Goal: Task Accomplishment & Management: Manage account settings

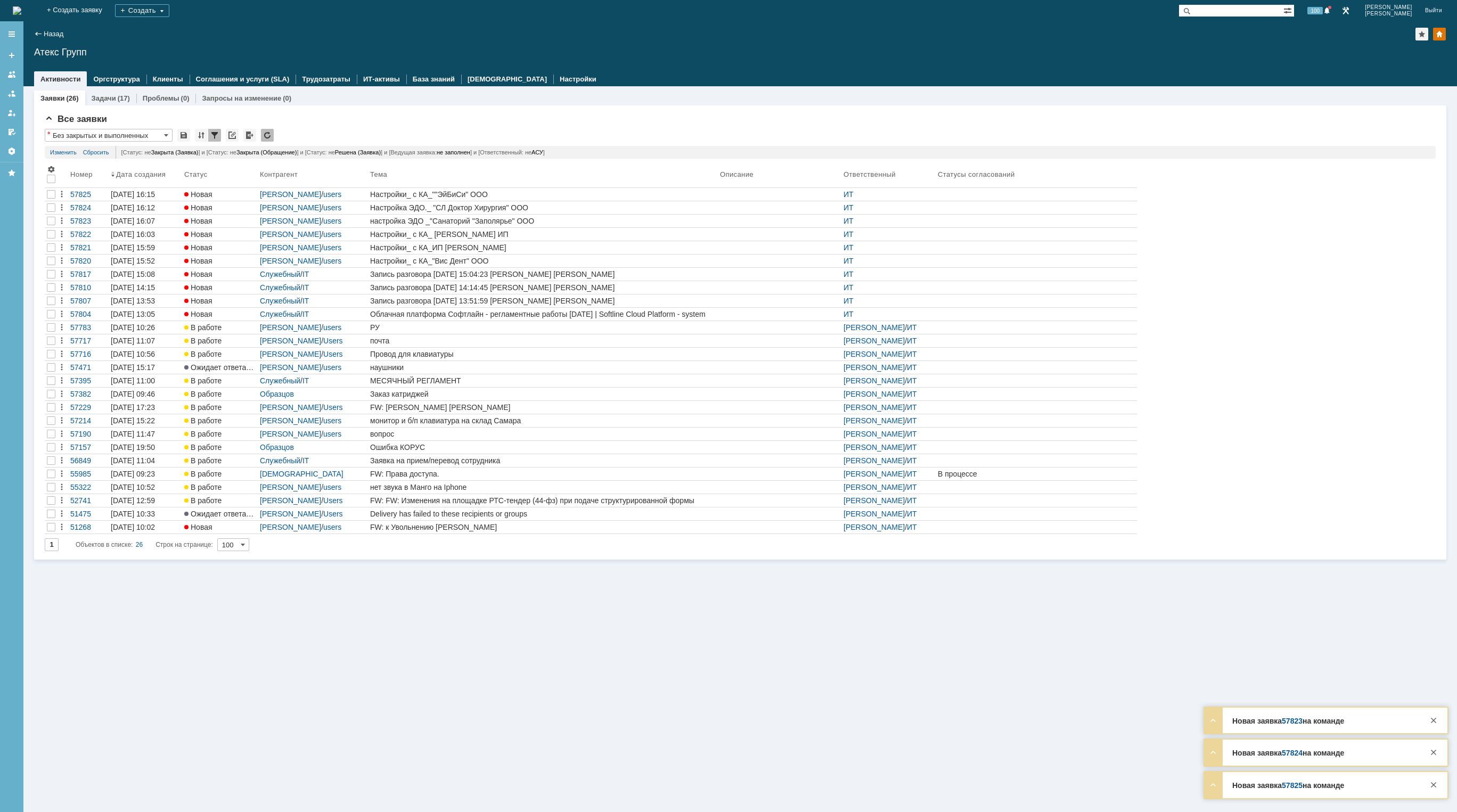
click at [22, 6] on img at bounding box center [17, 10] width 9 height 9
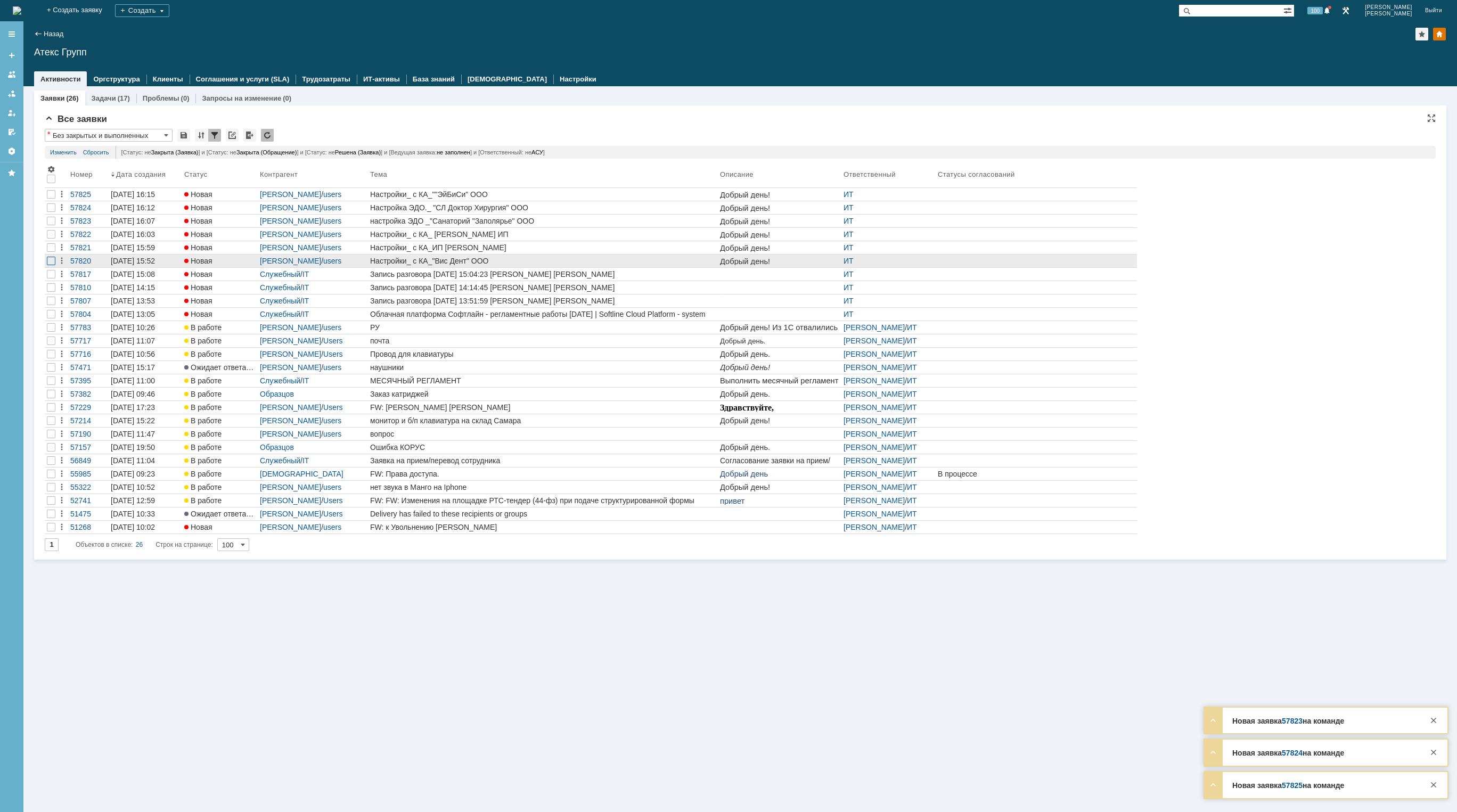
click at [51, 212] on div at bounding box center [51, 207] width 9 height 9
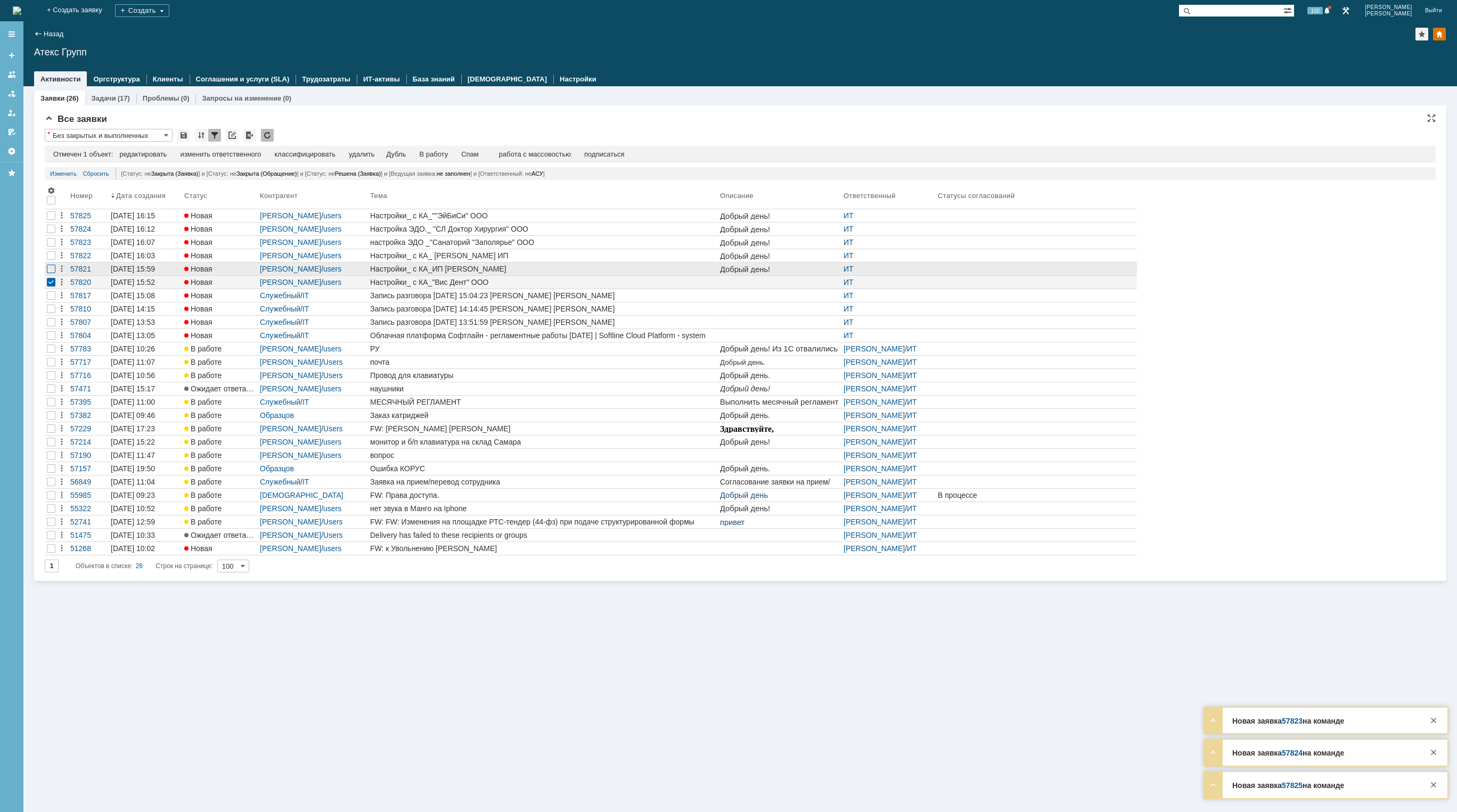
click at [51, 220] on div at bounding box center [51, 215] width 9 height 9
click at [51, 233] on div at bounding box center [51, 229] width 9 height 9
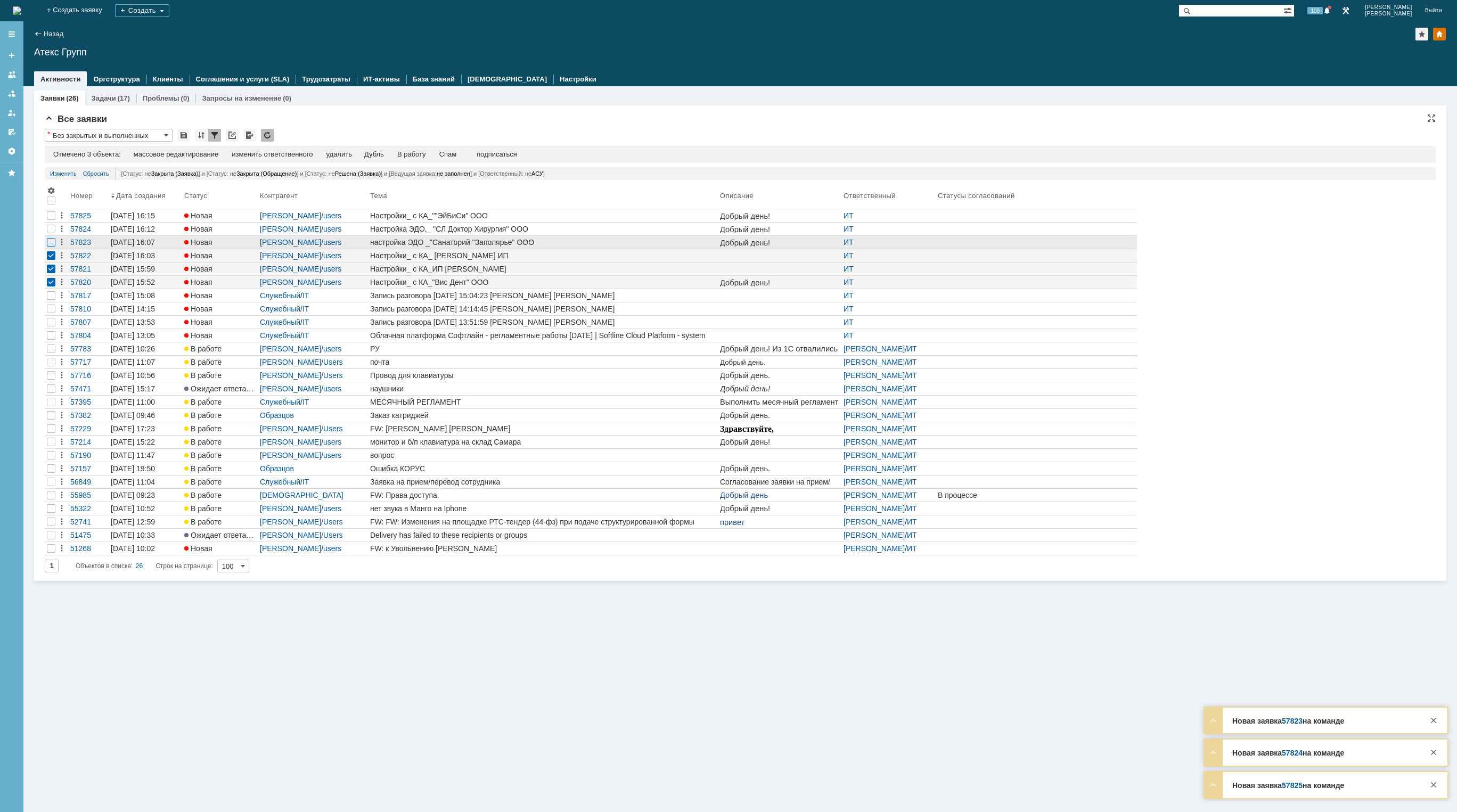
click at [50, 220] on div at bounding box center [51, 215] width 9 height 9
click at [51, 229] on div at bounding box center [51, 229] width 9 height 9
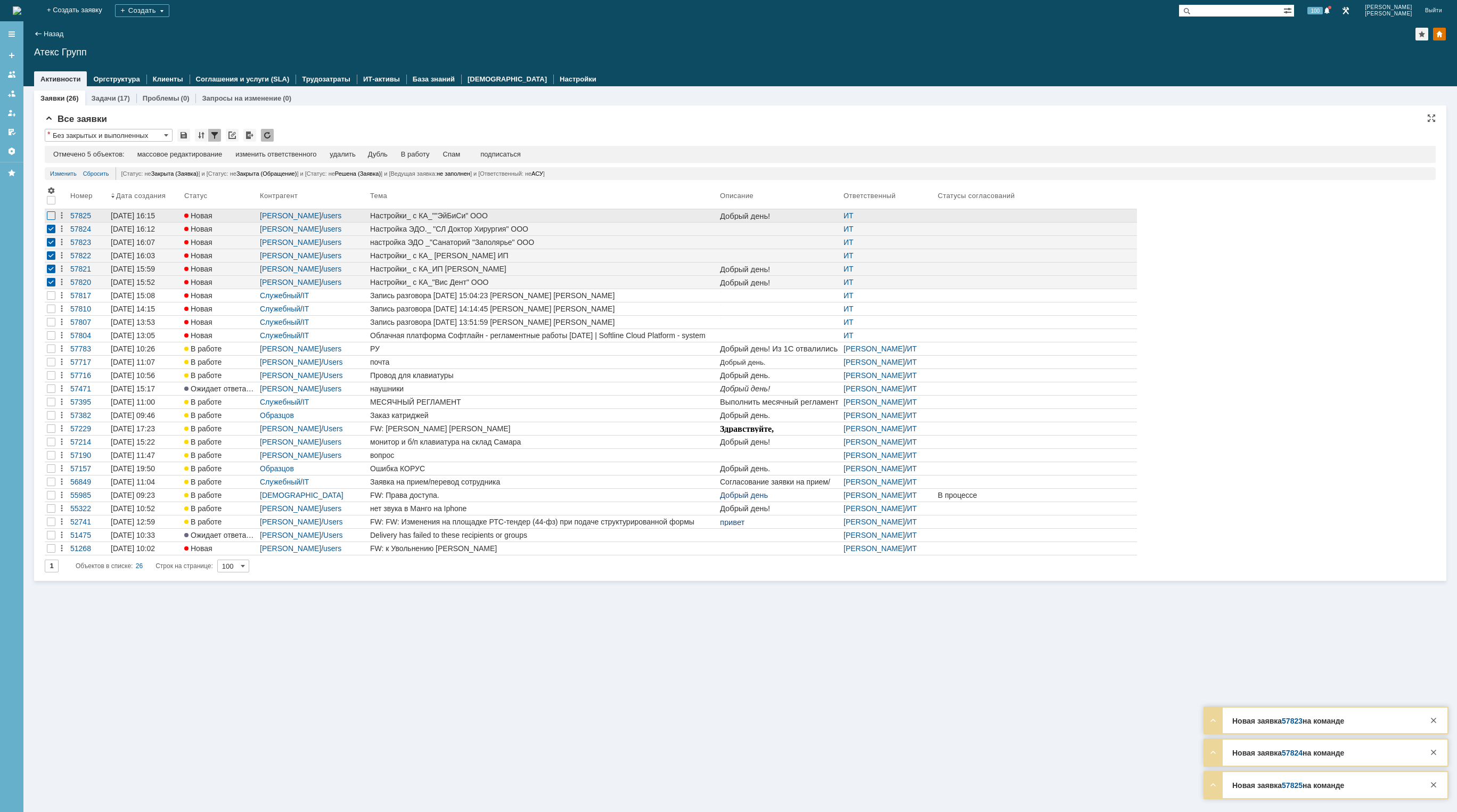
click at [50, 218] on div at bounding box center [51, 215] width 9 height 9
click at [260, 154] on div "изменить ответственного" at bounding box center [276, 154] width 81 height 9
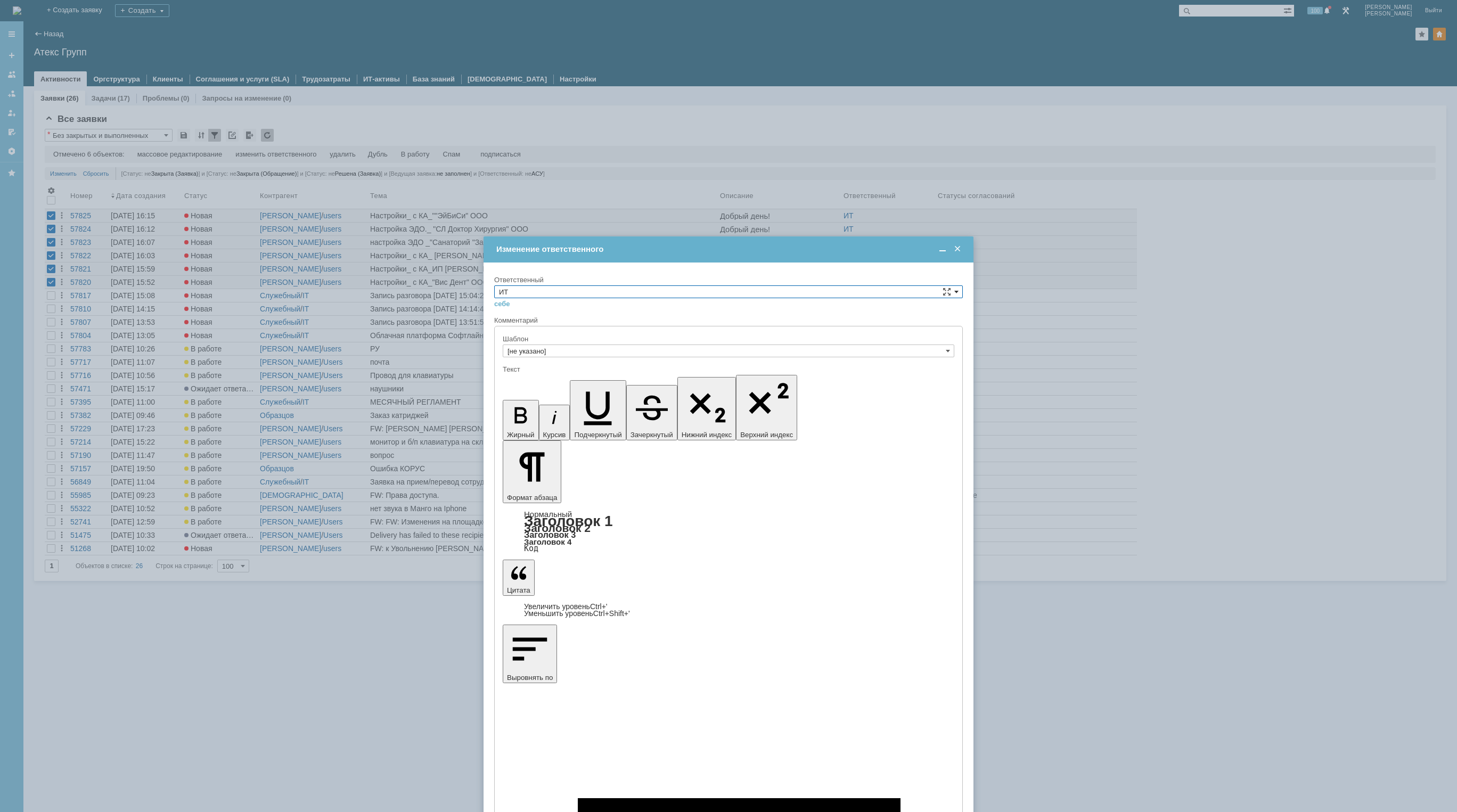
click at [956, 288] on span at bounding box center [956, 292] width 4 height 9
click at [524, 321] on span "АСУ" at bounding box center [728, 318] width 459 height 9
type input "АСУ"
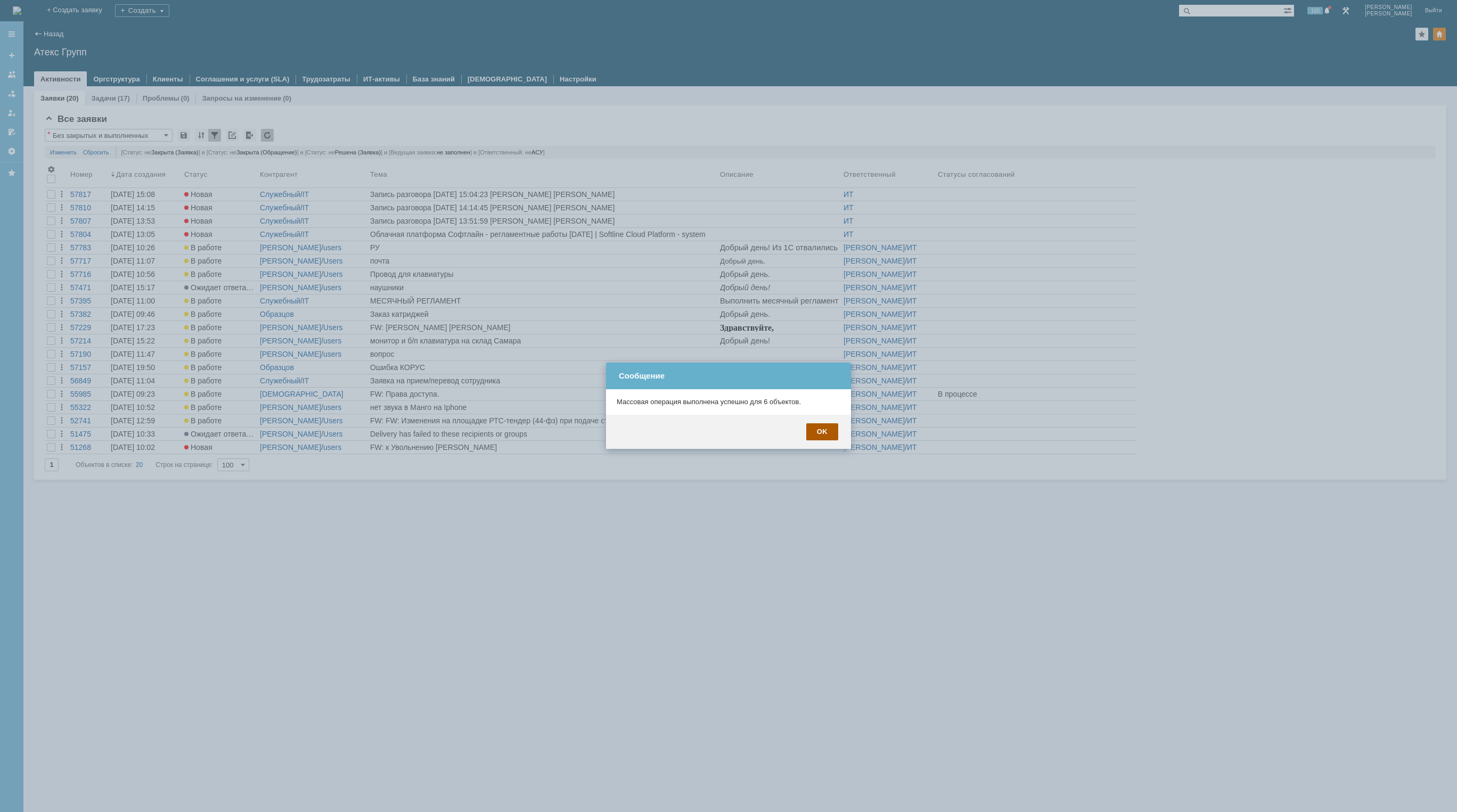
click at [820, 434] on div "OK" at bounding box center [822, 431] width 32 height 17
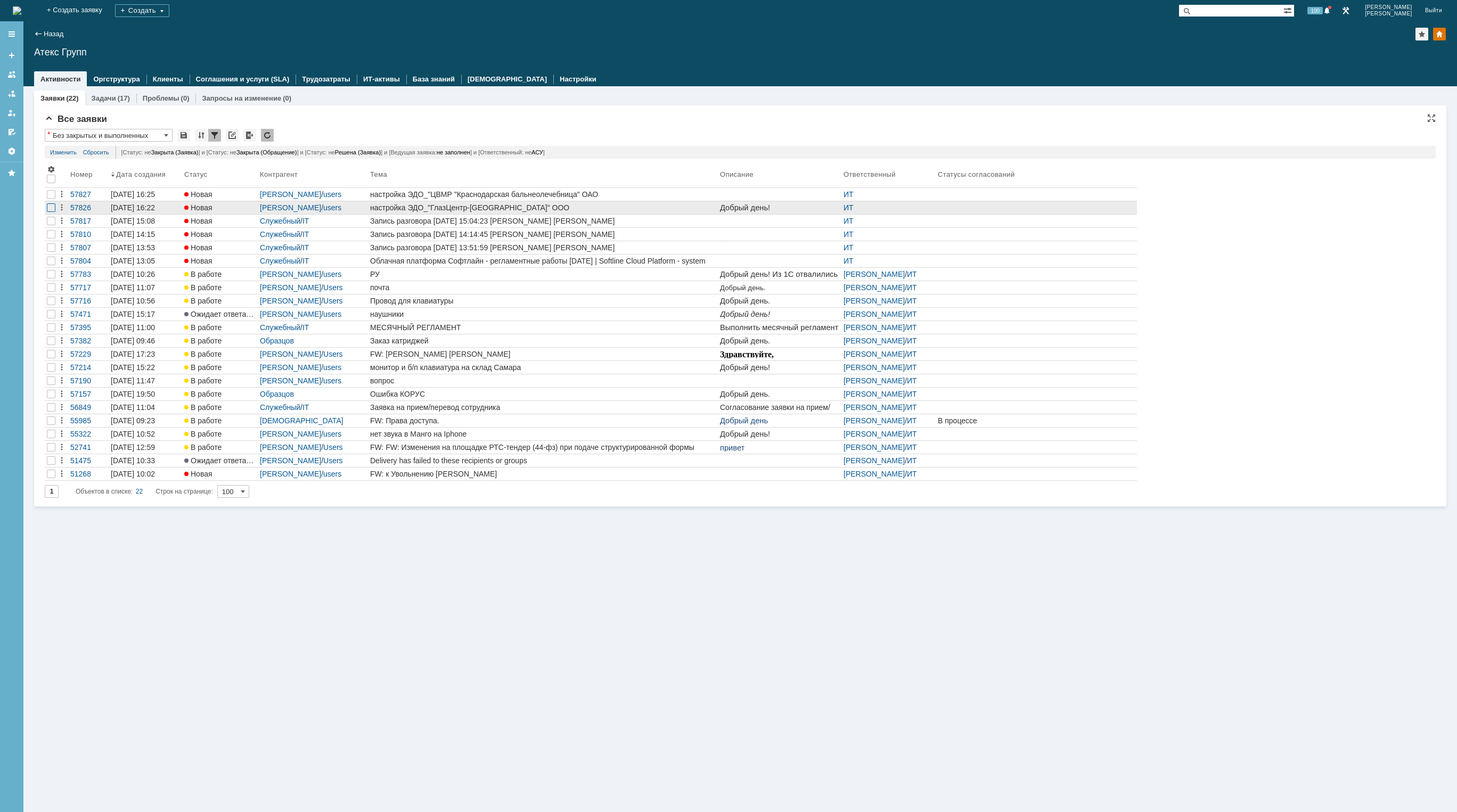
click at [51, 205] on div at bounding box center [51, 207] width 9 height 9
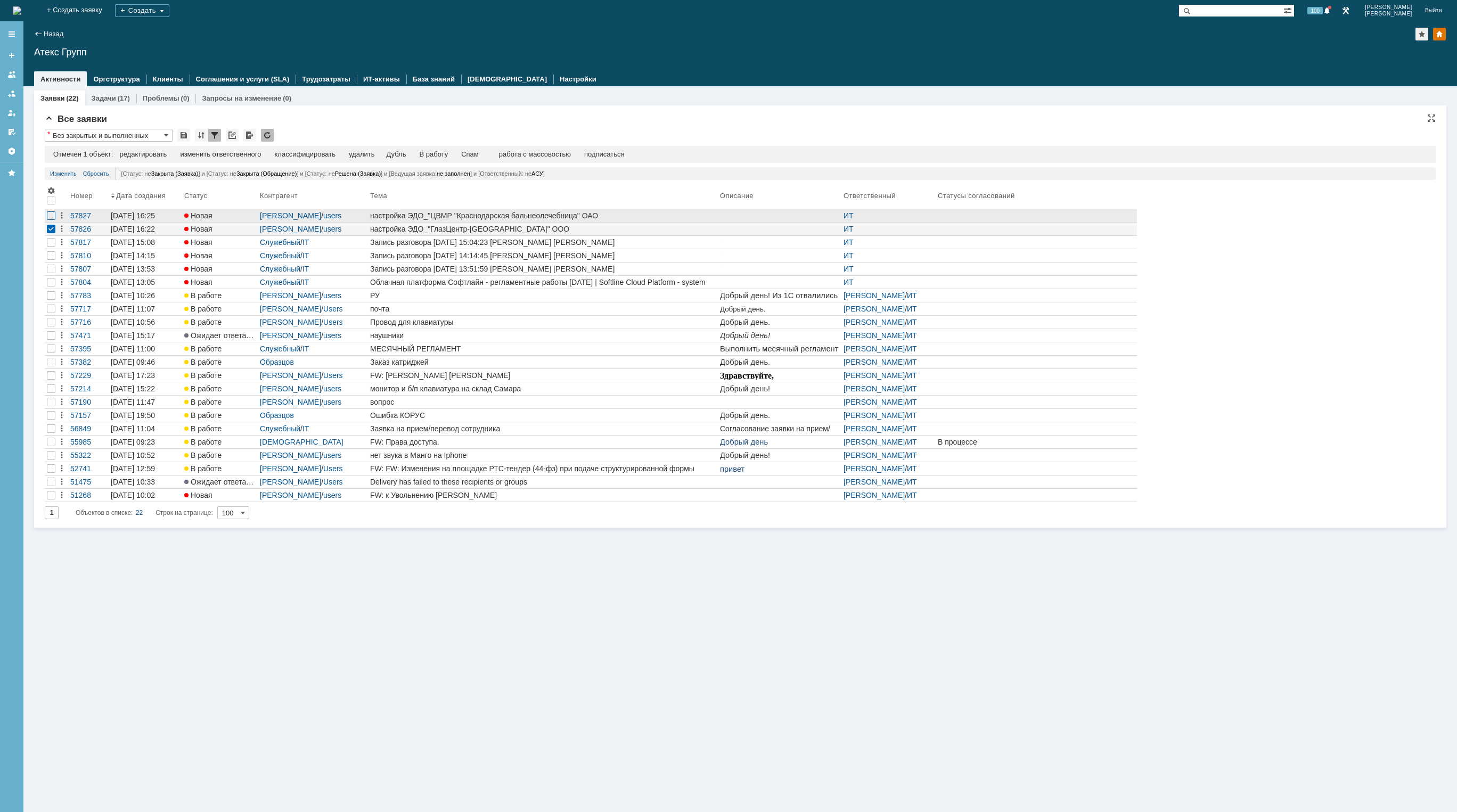
click at [51, 215] on div at bounding box center [51, 215] width 9 height 9
click at [288, 156] on div "изменить ответственного" at bounding box center [272, 154] width 81 height 9
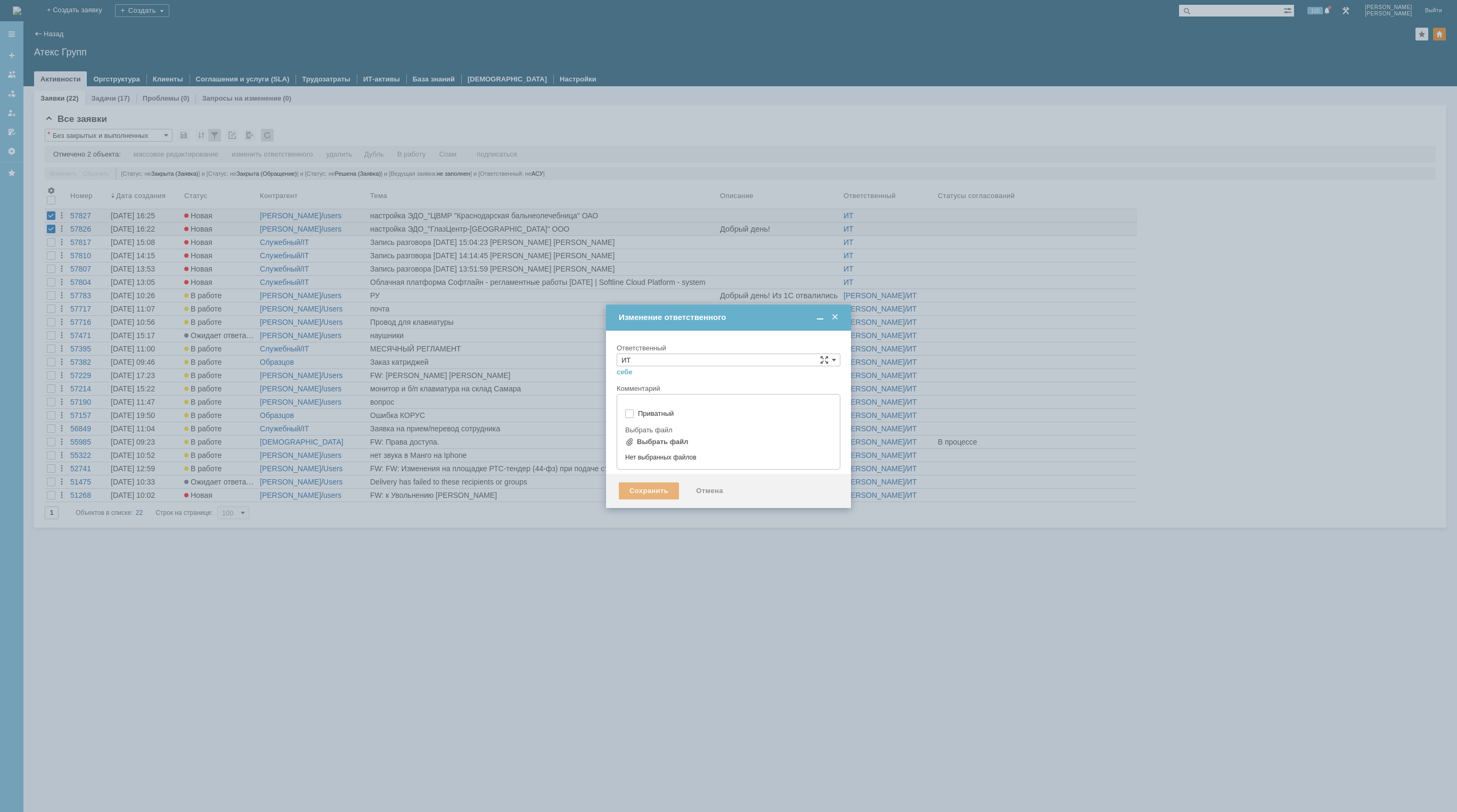
type input "[не указано]"
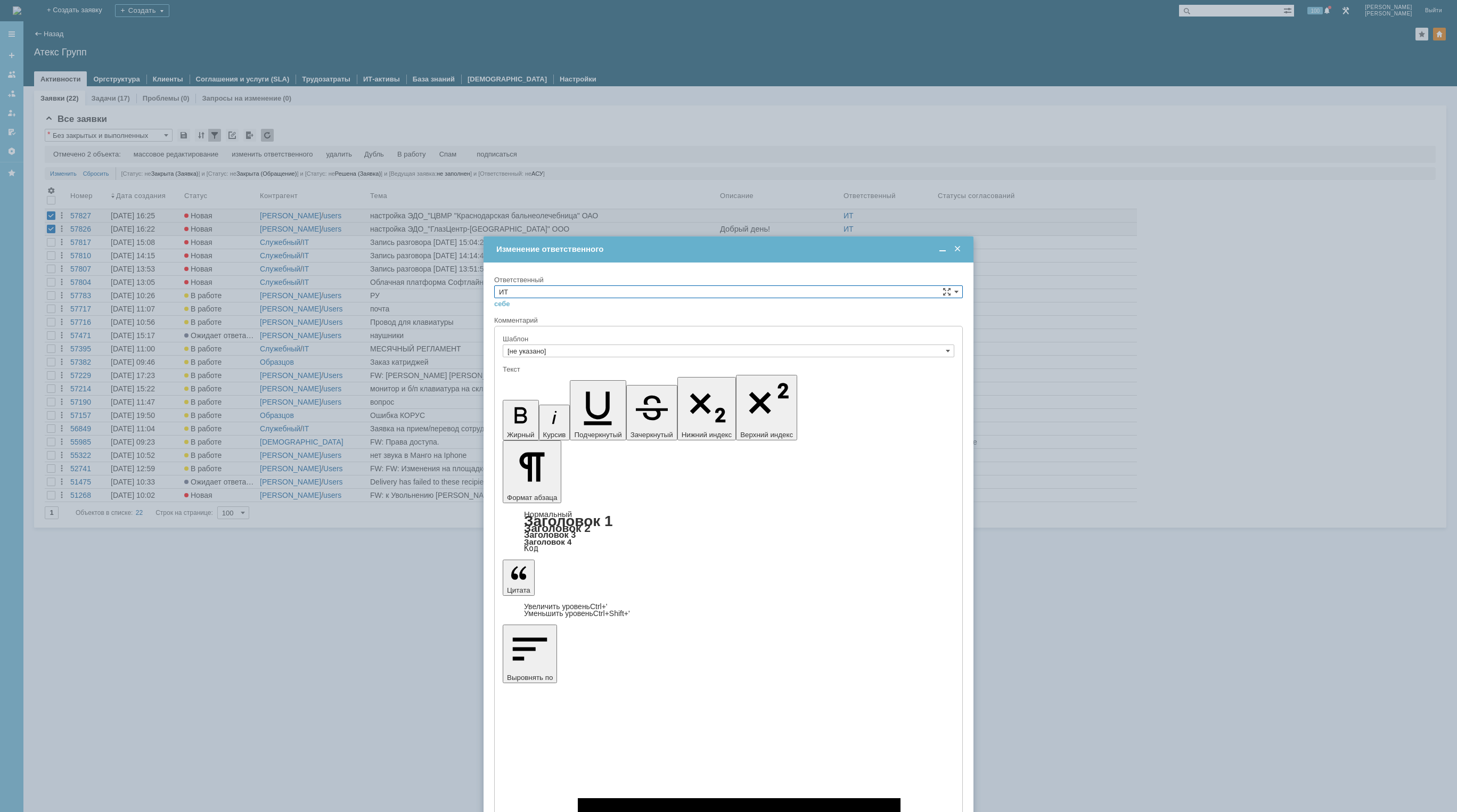
click at [598, 291] on input "ИТ" at bounding box center [728, 292] width 469 height 13
click at [522, 320] on span "АСУ" at bounding box center [728, 318] width 459 height 9
type input "АСУ"
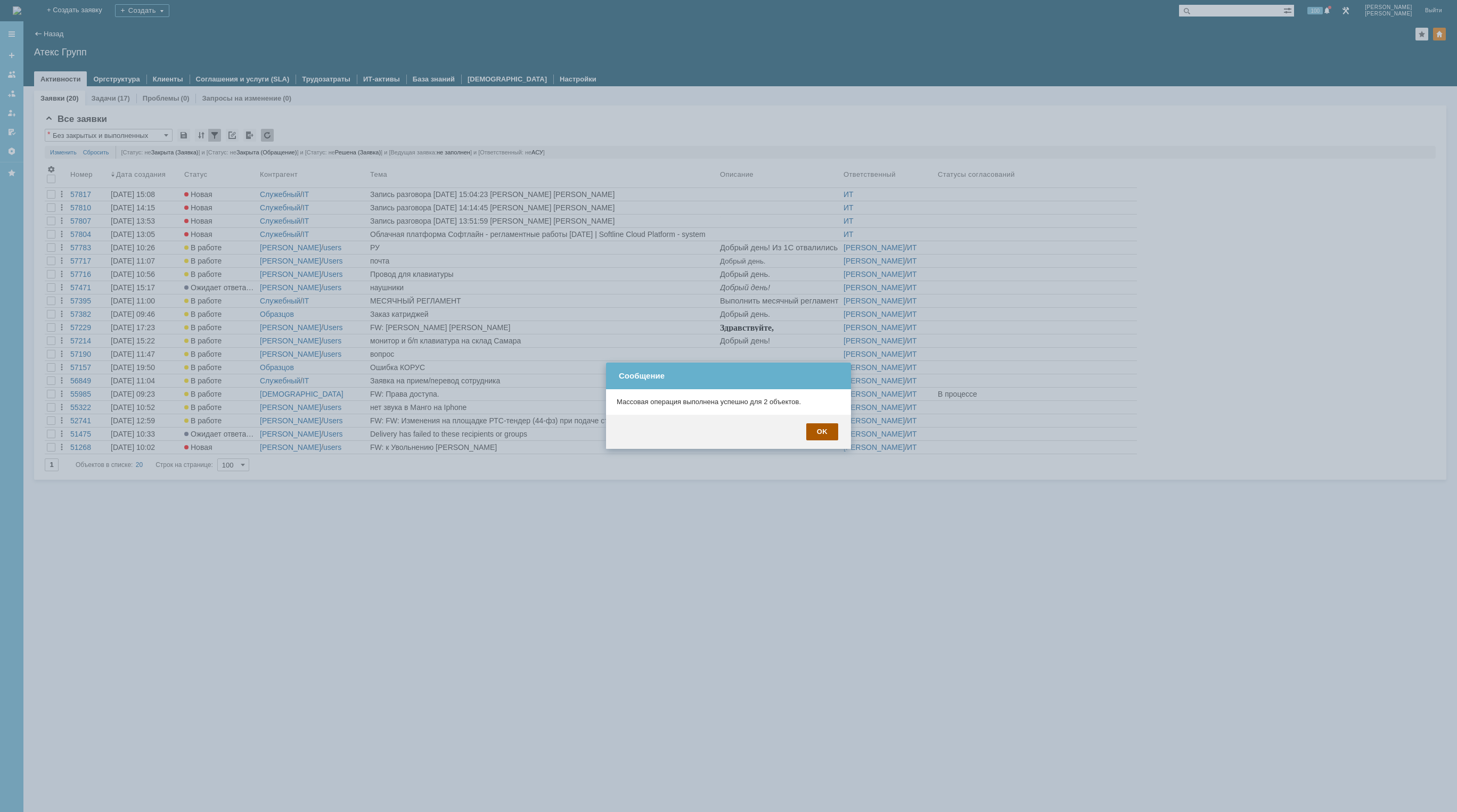
click at [826, 430] on div "OK" at bounding box center [822, 431] width 32 height 17
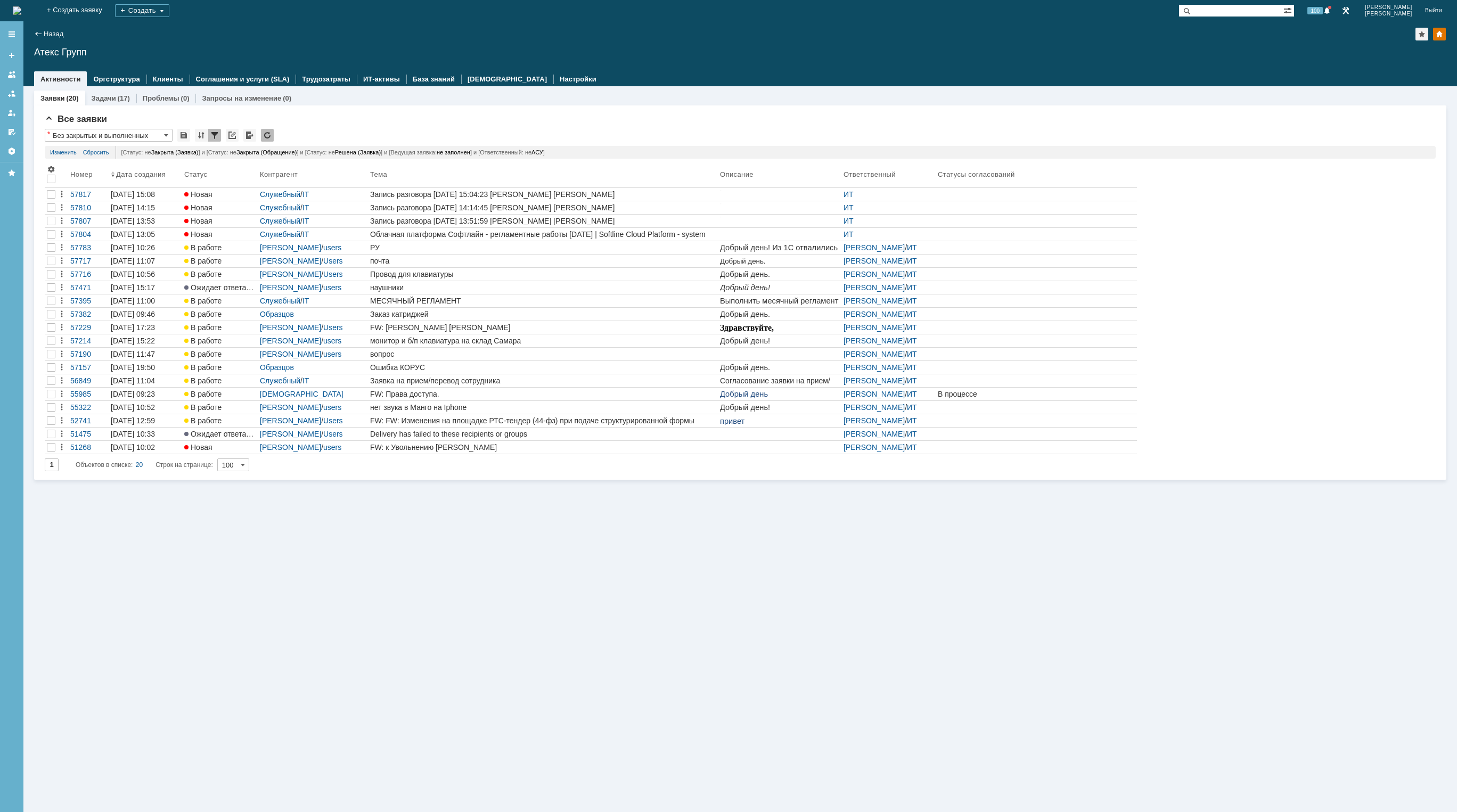
click at [22, 15] on img at bounding box center [17, 10] width 9 height 9
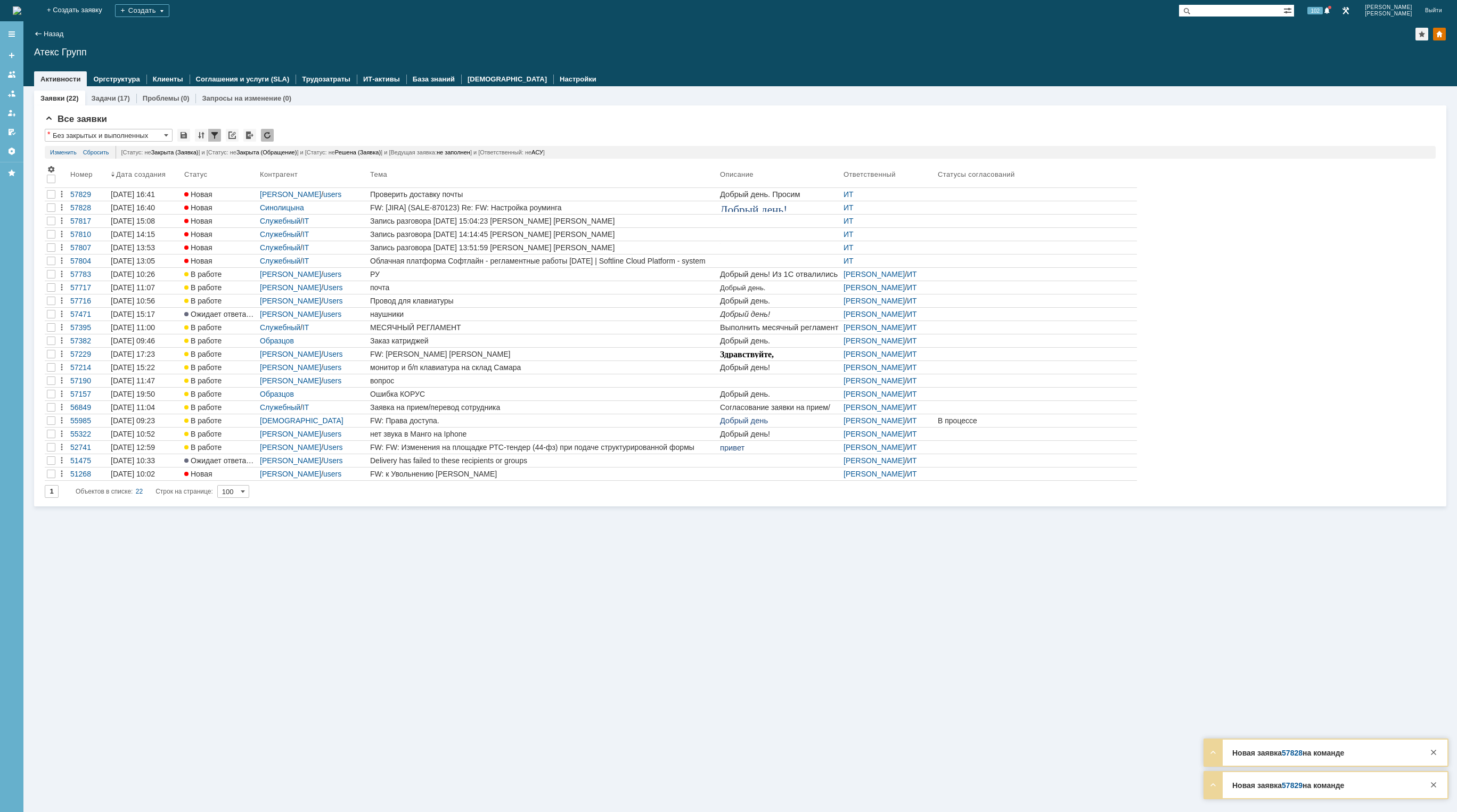
click at [22, 15] on img at bounding box center [17, 10] width 9 height 9
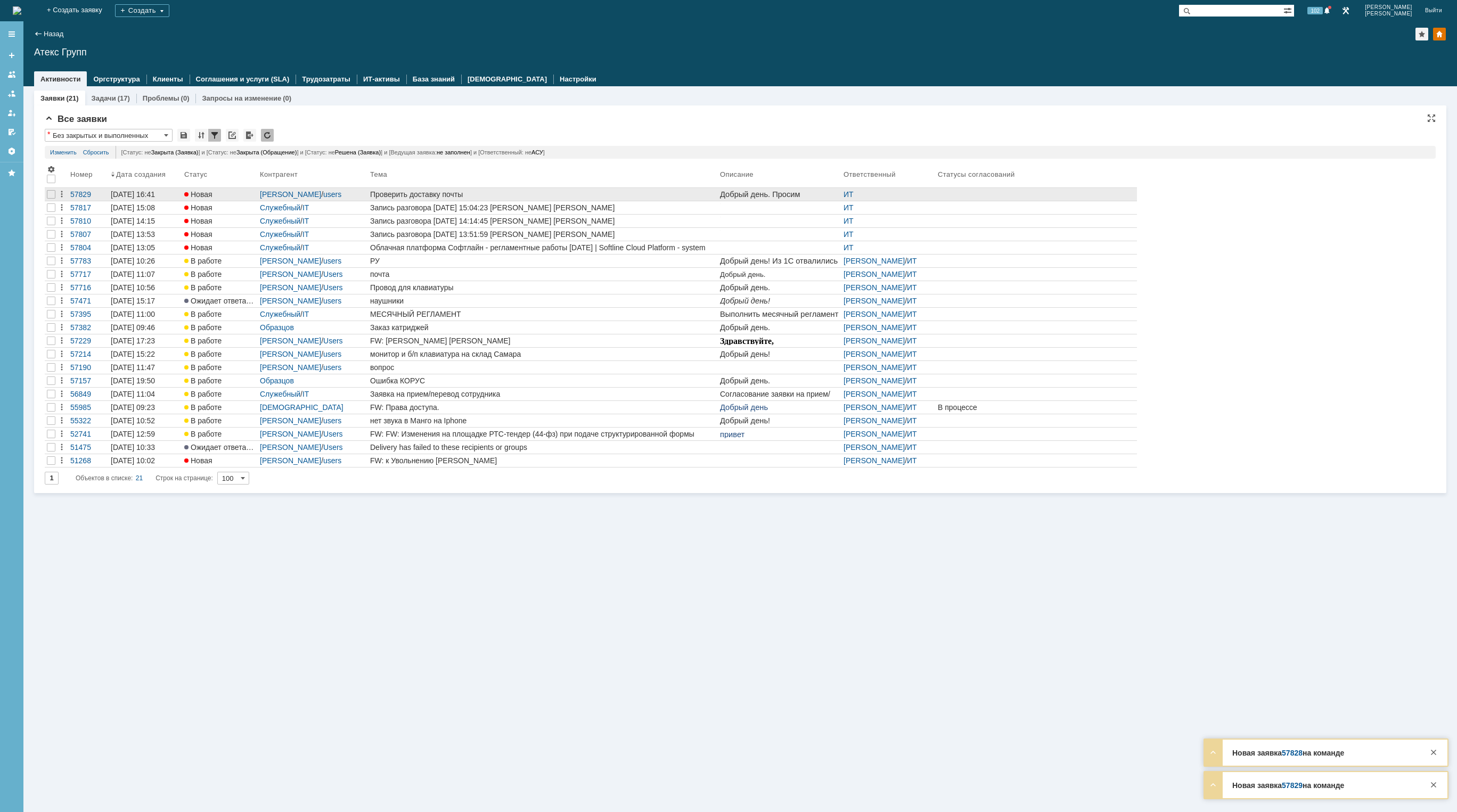
click at [485, 194] on div "Проверить доставку почты" at bounding box center [543, 194] width 346 height 9
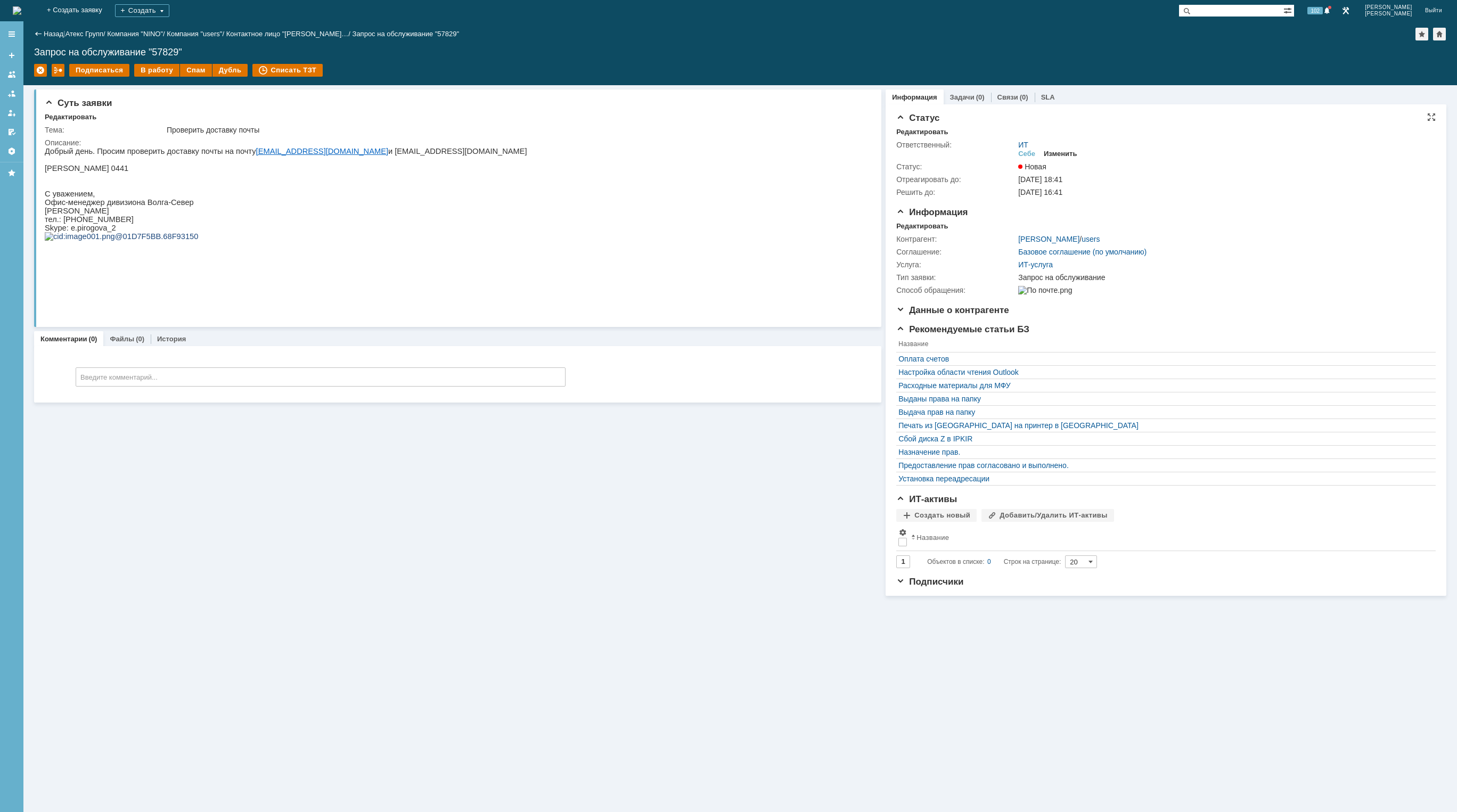
click at [1074, 157] on div "Изменить" at bounding box center [1061, 154] width 34 height 9
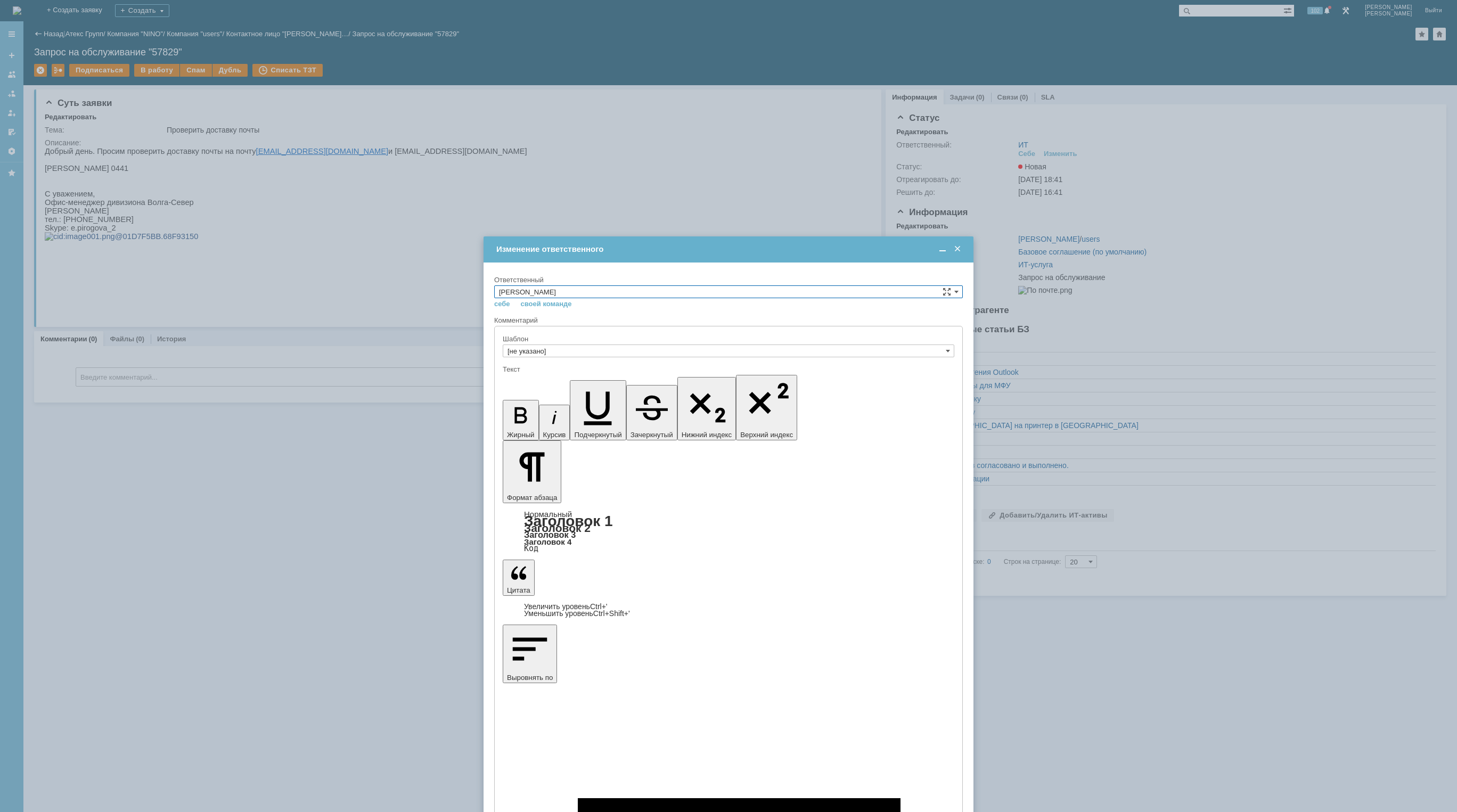
click at [956, 248] on span at bounding box center [957, 249] width 11 height 9
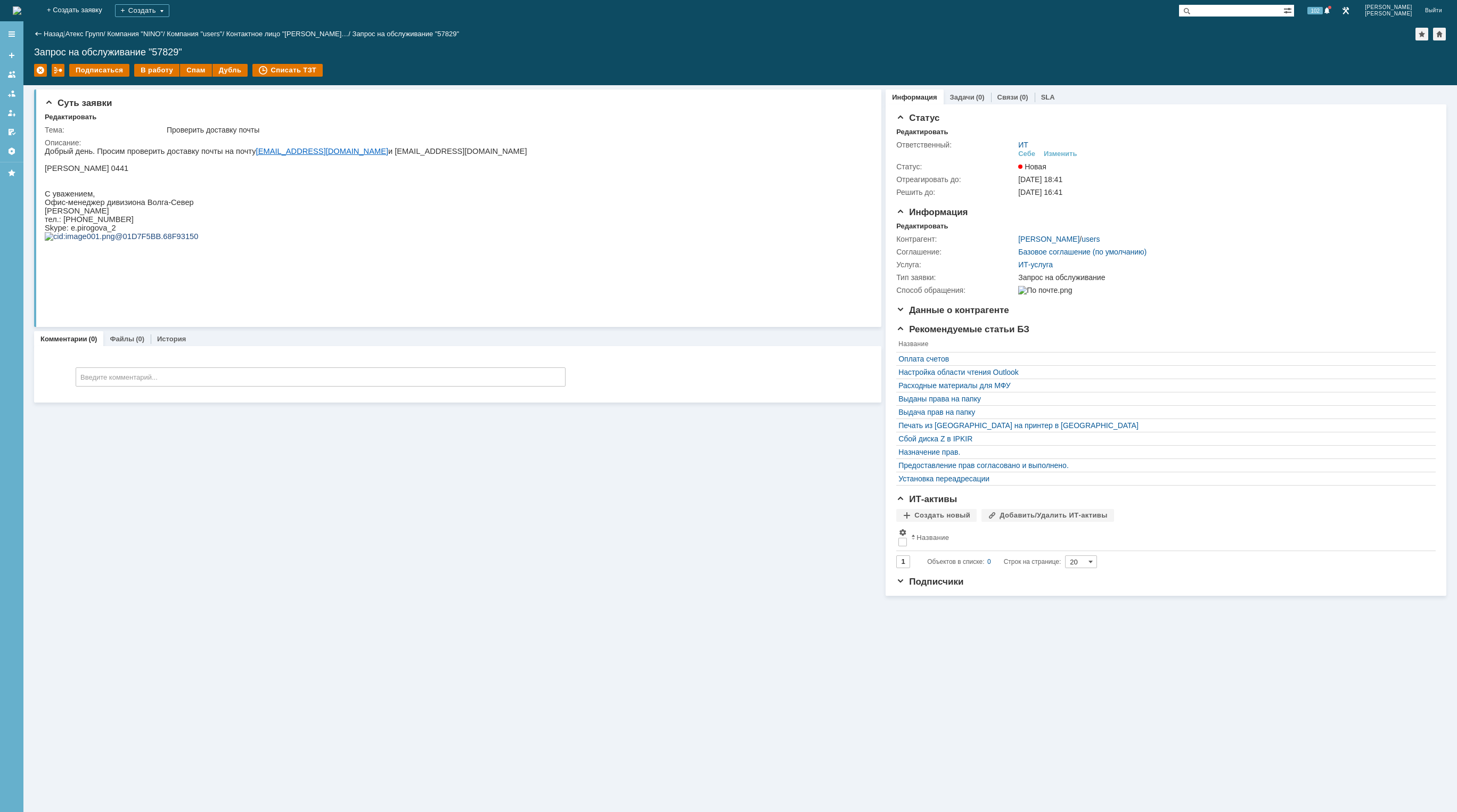
click at [22, 13] on img at bounding box center [17, 10] width 9 height 9
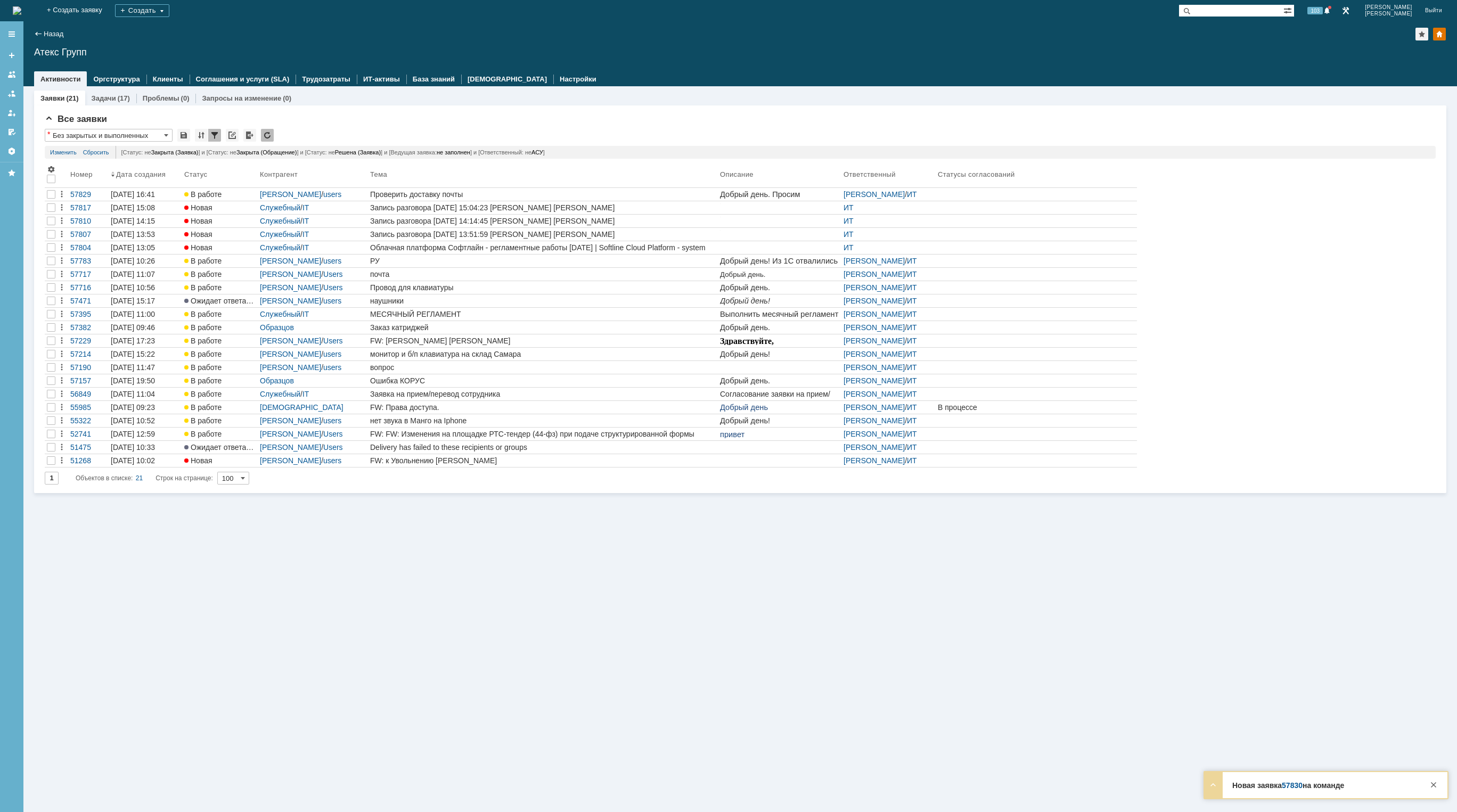
click at [22, 9] on img at bounding box center [17, 10] width 9 height 9
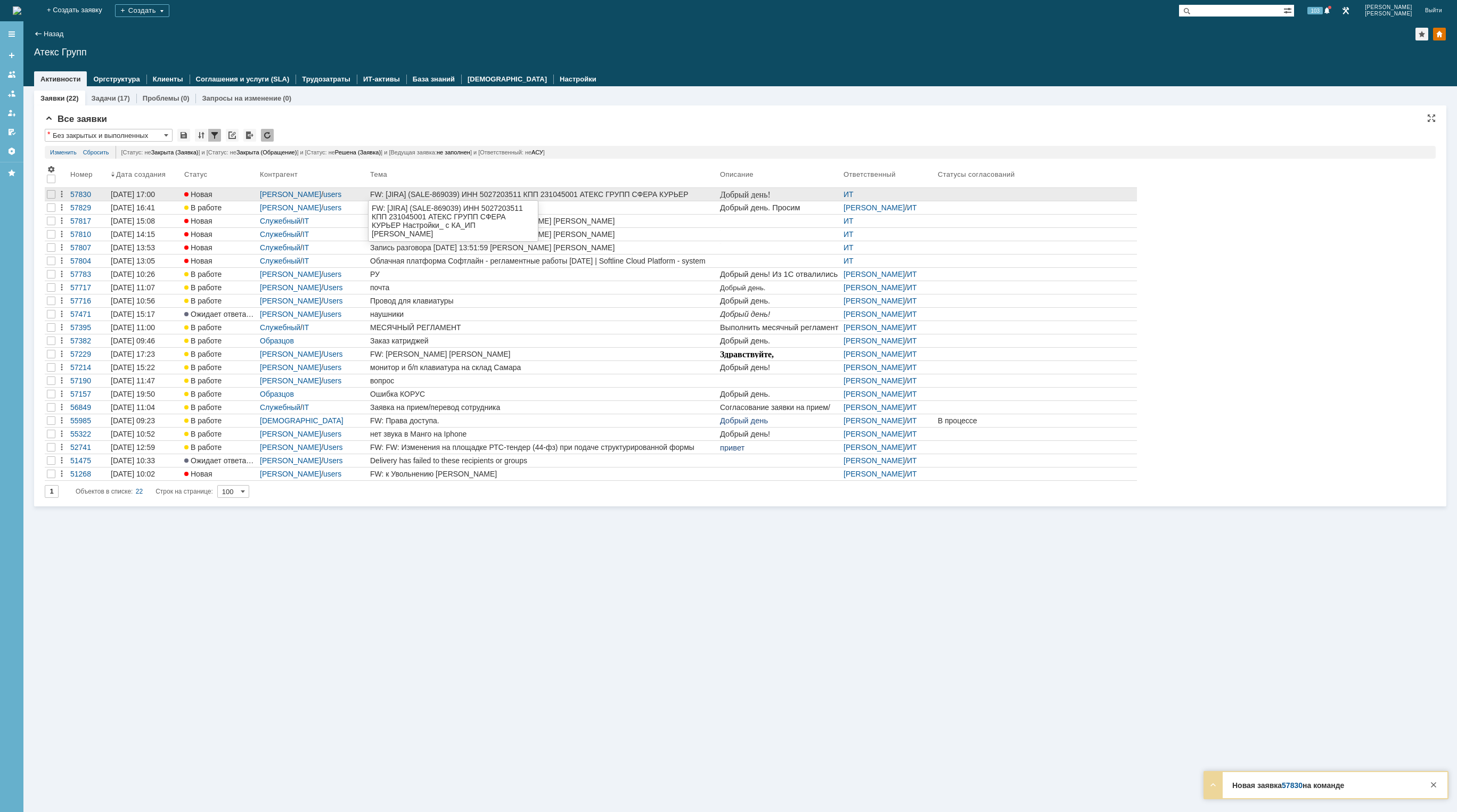
click at [485, 195] on div "FW: [JIRA] (SALE-869039) ИНН 5027203511 КПП 231045001 АТЕКС ГРУПП СФЕРА КУРЬЕР …" at bounding box center [543, 194] width 346 height 9
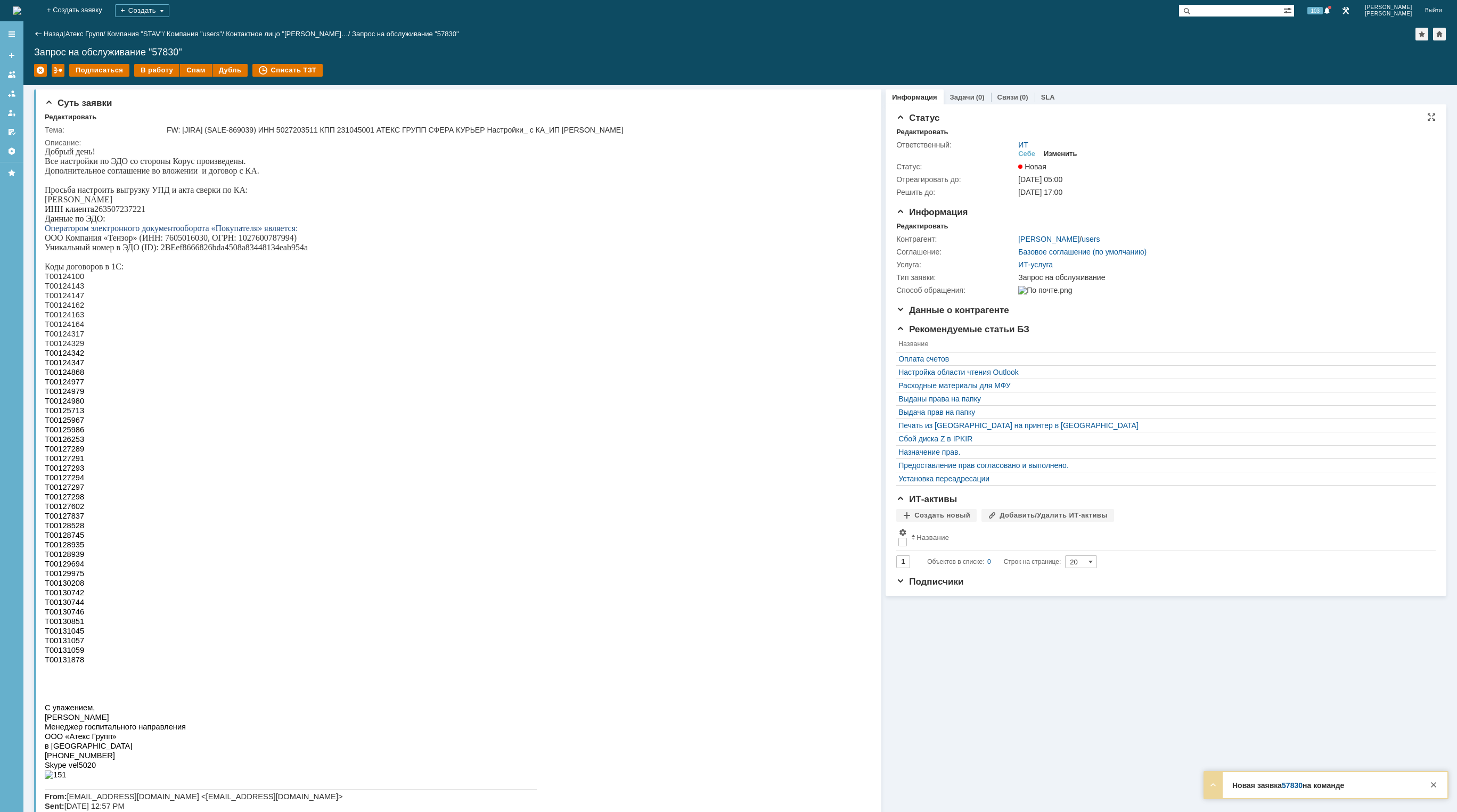
click at [1073, 157] on div "Изменить" at bounding box center [1061, 154] width 34 height 9
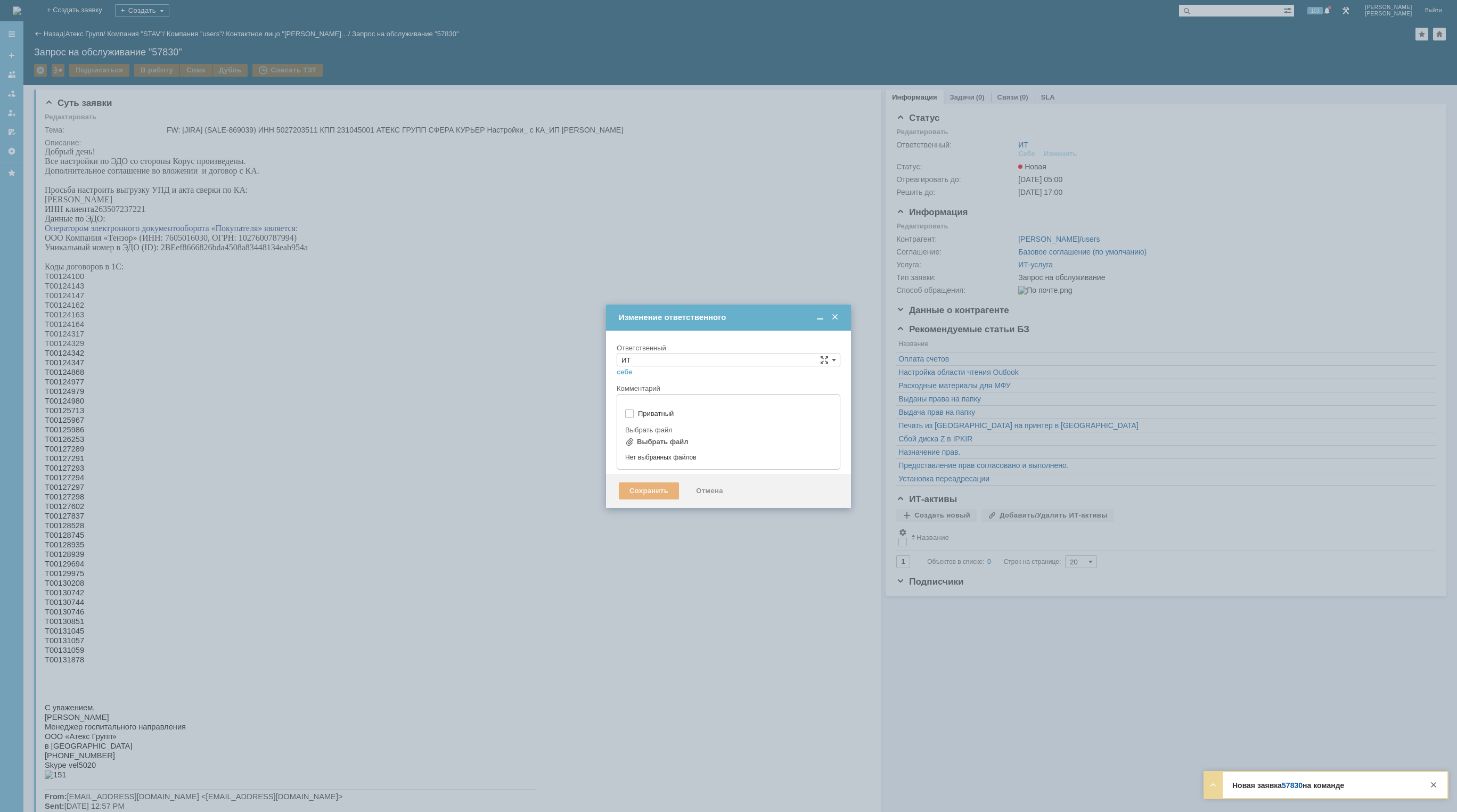
type input "[не указано]"
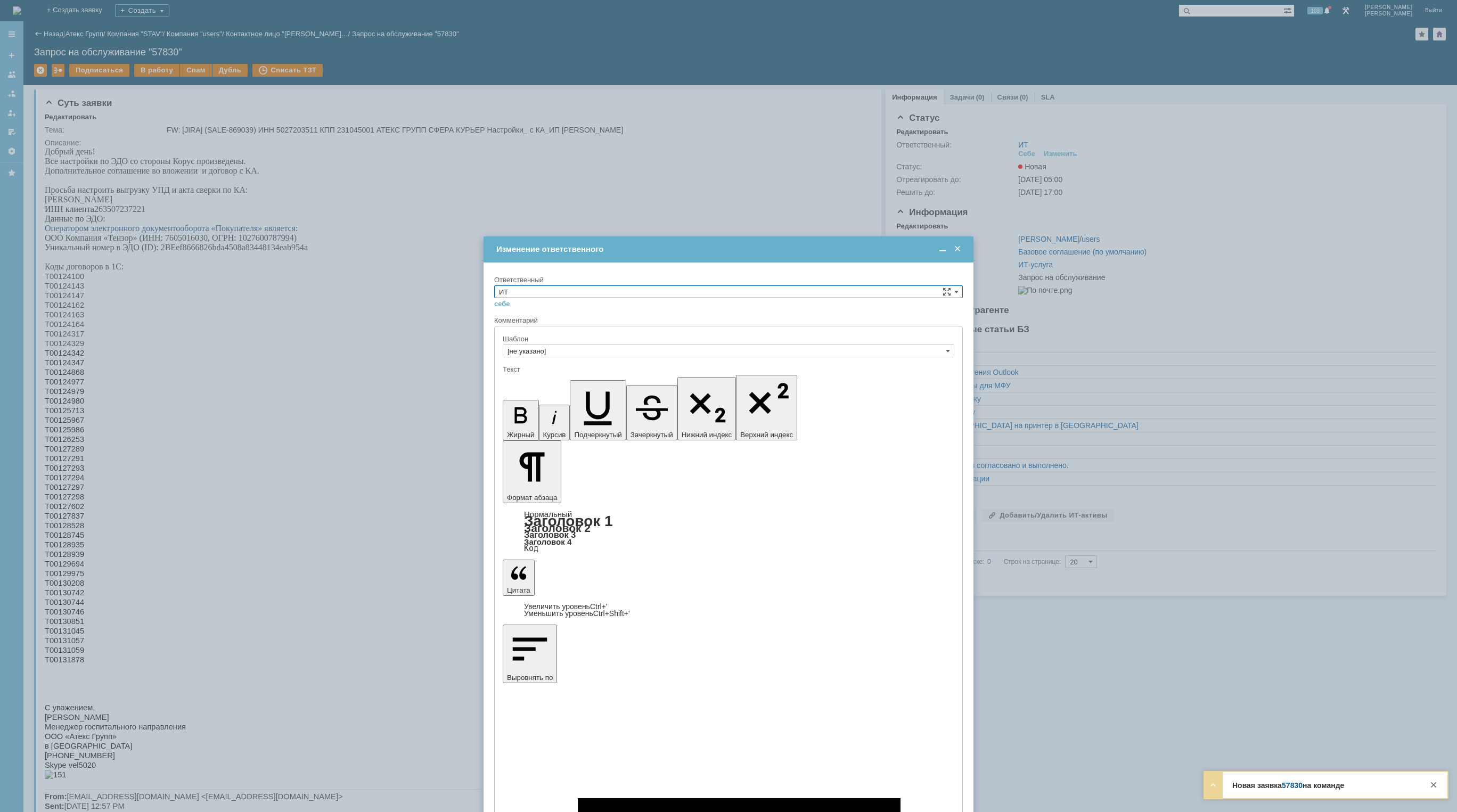
click at [682, 292] on input "ИТ" at bounding box center [728, 292] width 469 height 13
click at [579, 381] on span "АСУ" at bounding box center [728, 379] width 459 height 9
type input "АСУ"
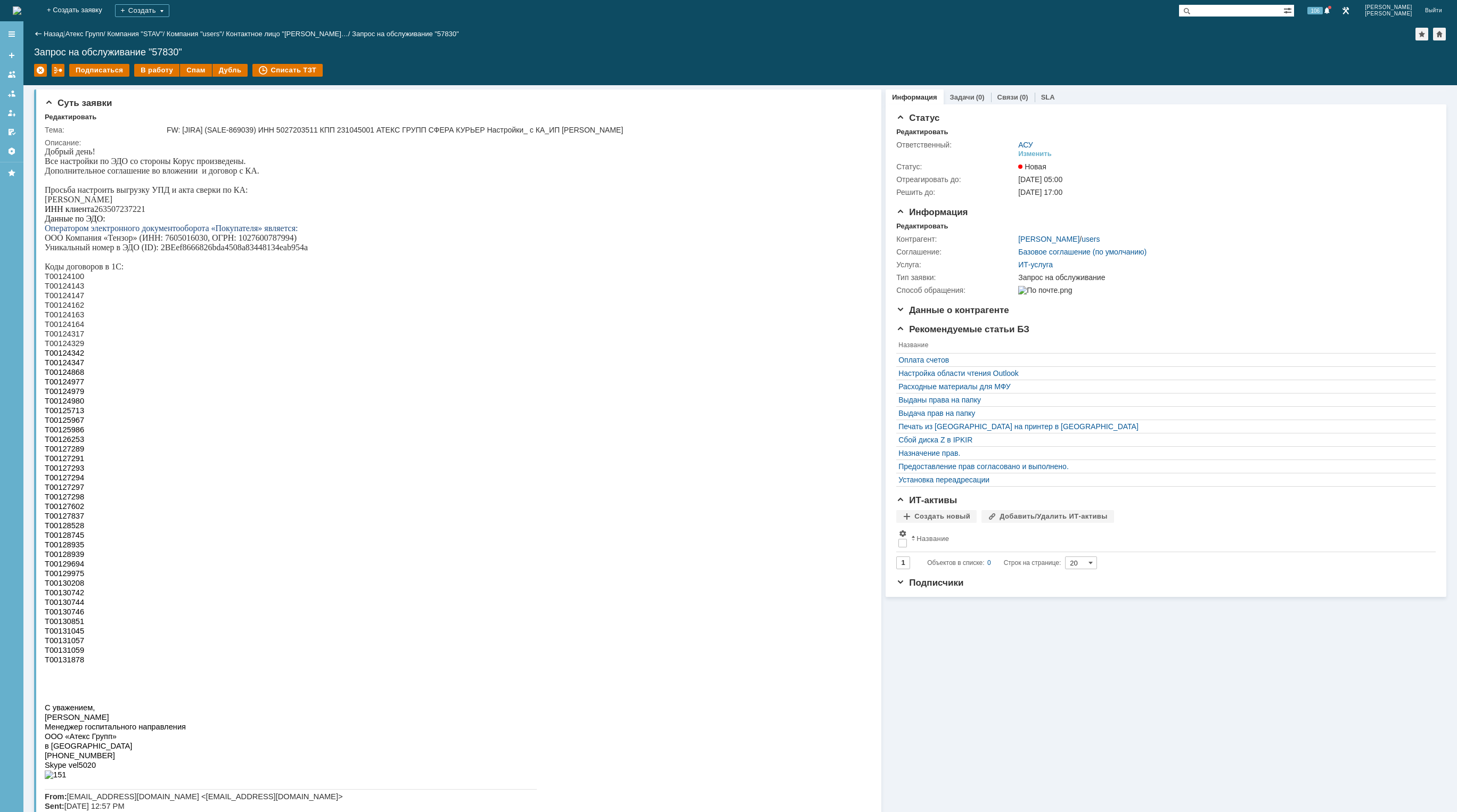
click at [22, 15] on img at bounding box center [17, 10] width 9 height 9
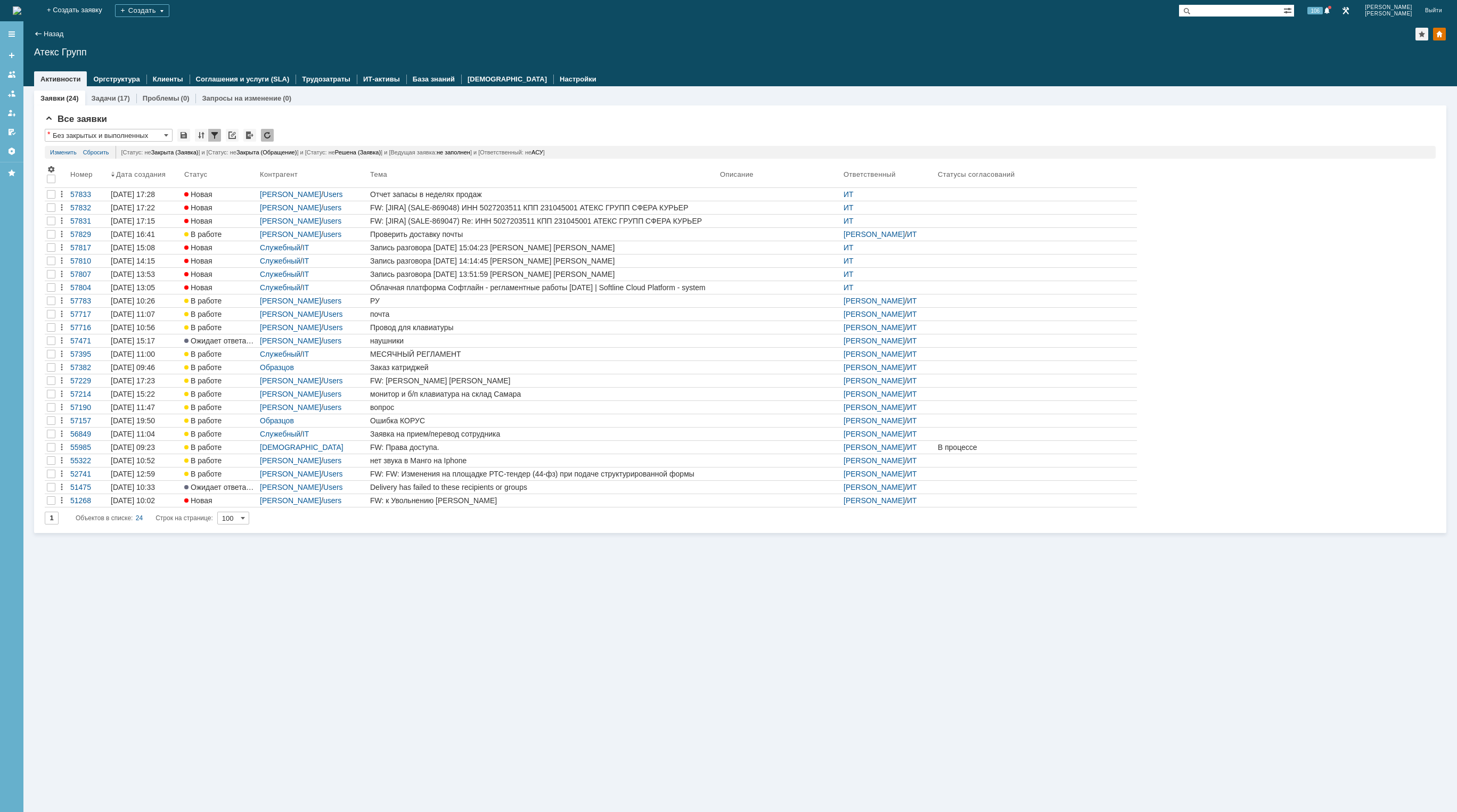
click at [22, 11] on img at bounding box center [17, 10] width 9 height 9
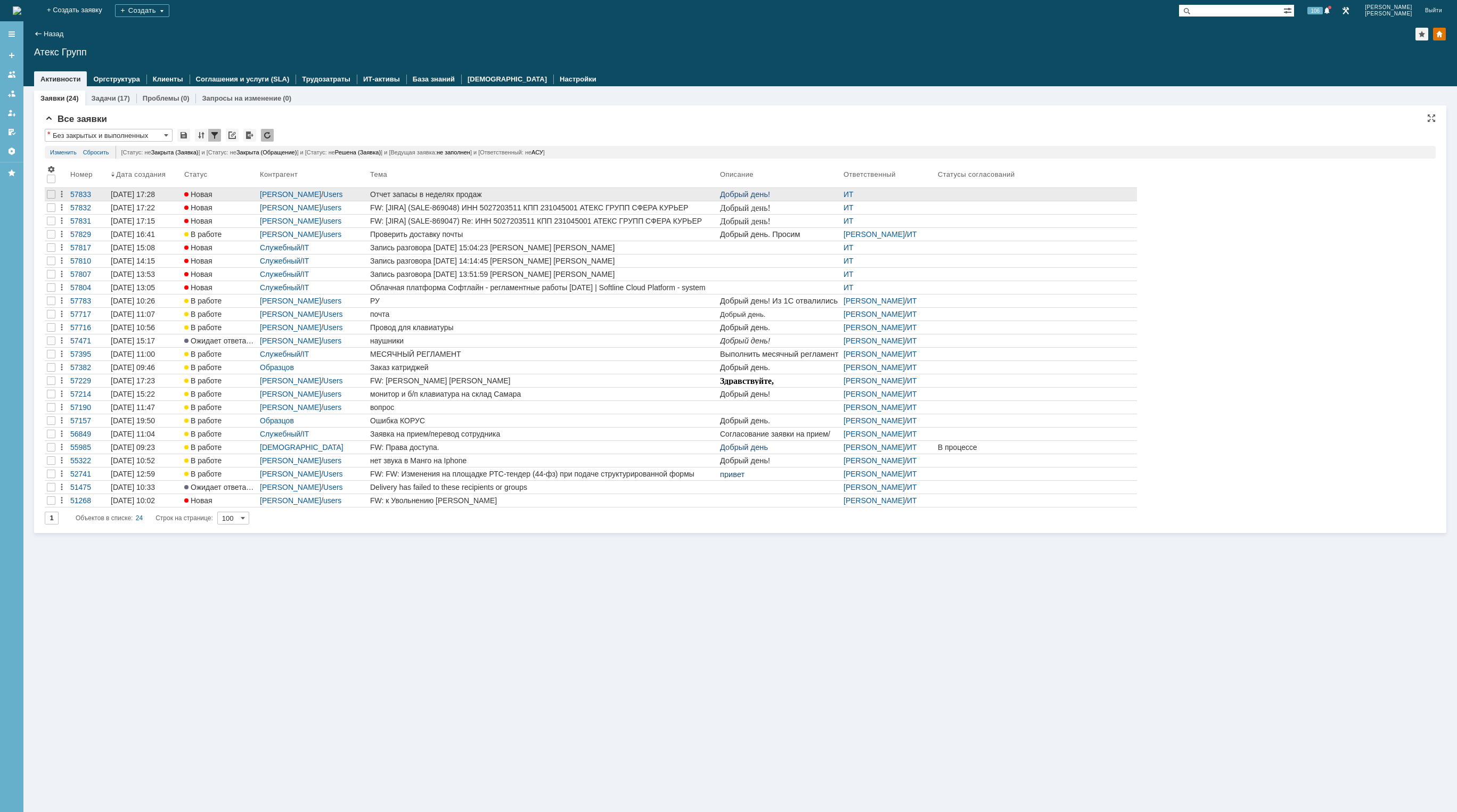
click at [500, 194] on div "Отчет запасы в неделях продаж" at bounding box center [543, 194] width 346 height 9
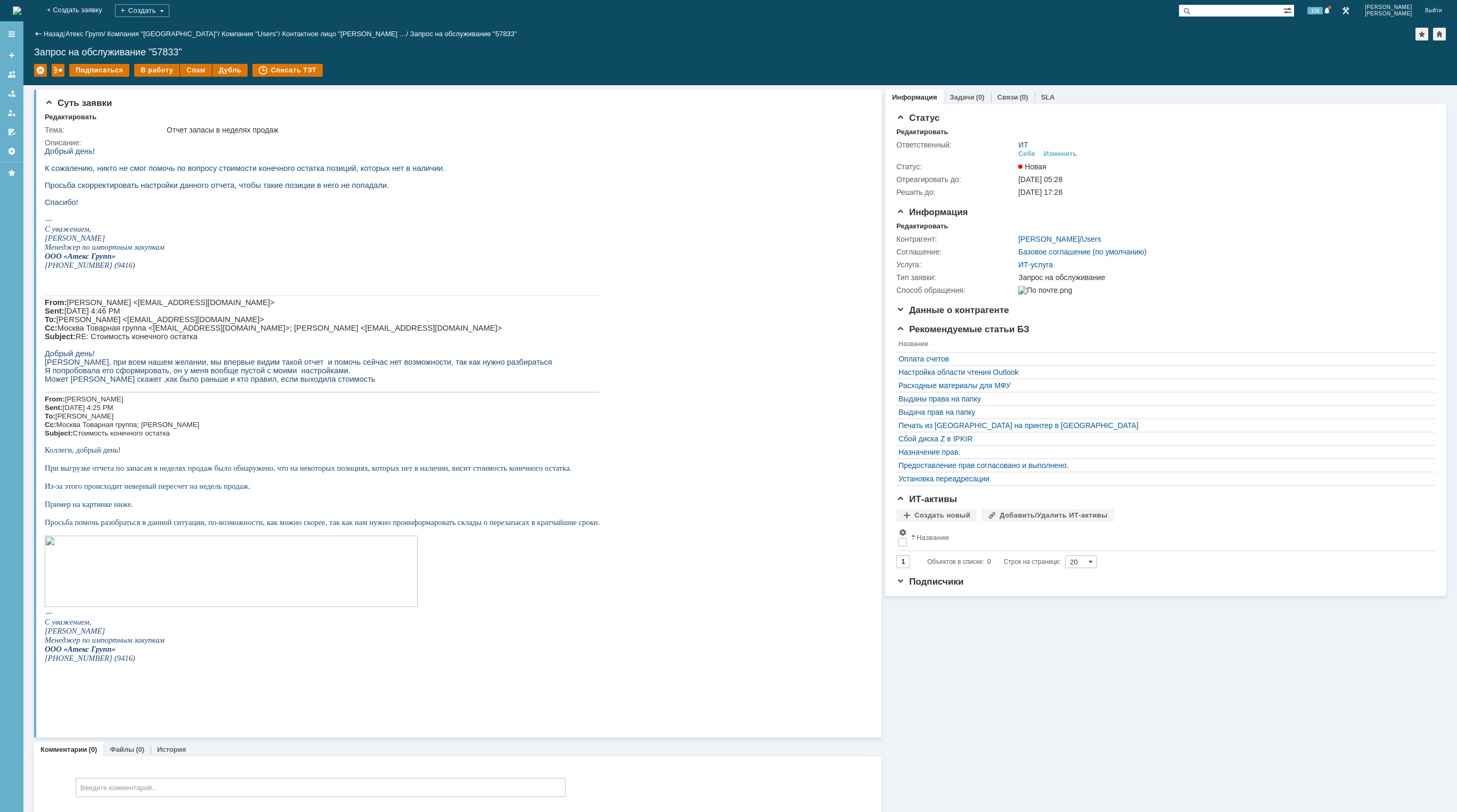
click at [22, 15] on img at bounding box center [17, 10] width 9 height 9
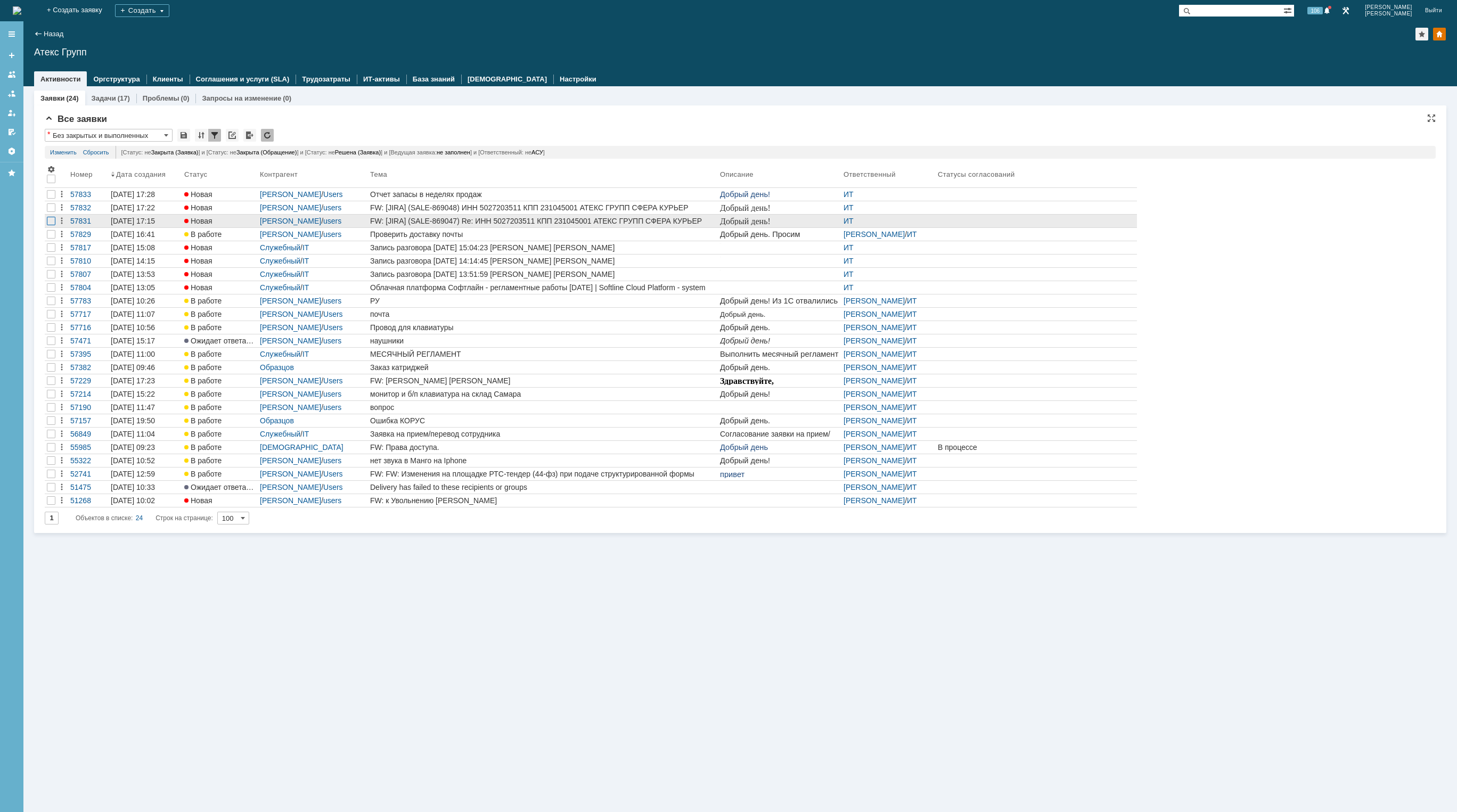
click at [53, 198] on div at bounding box center [51, 194] width 9 height 9
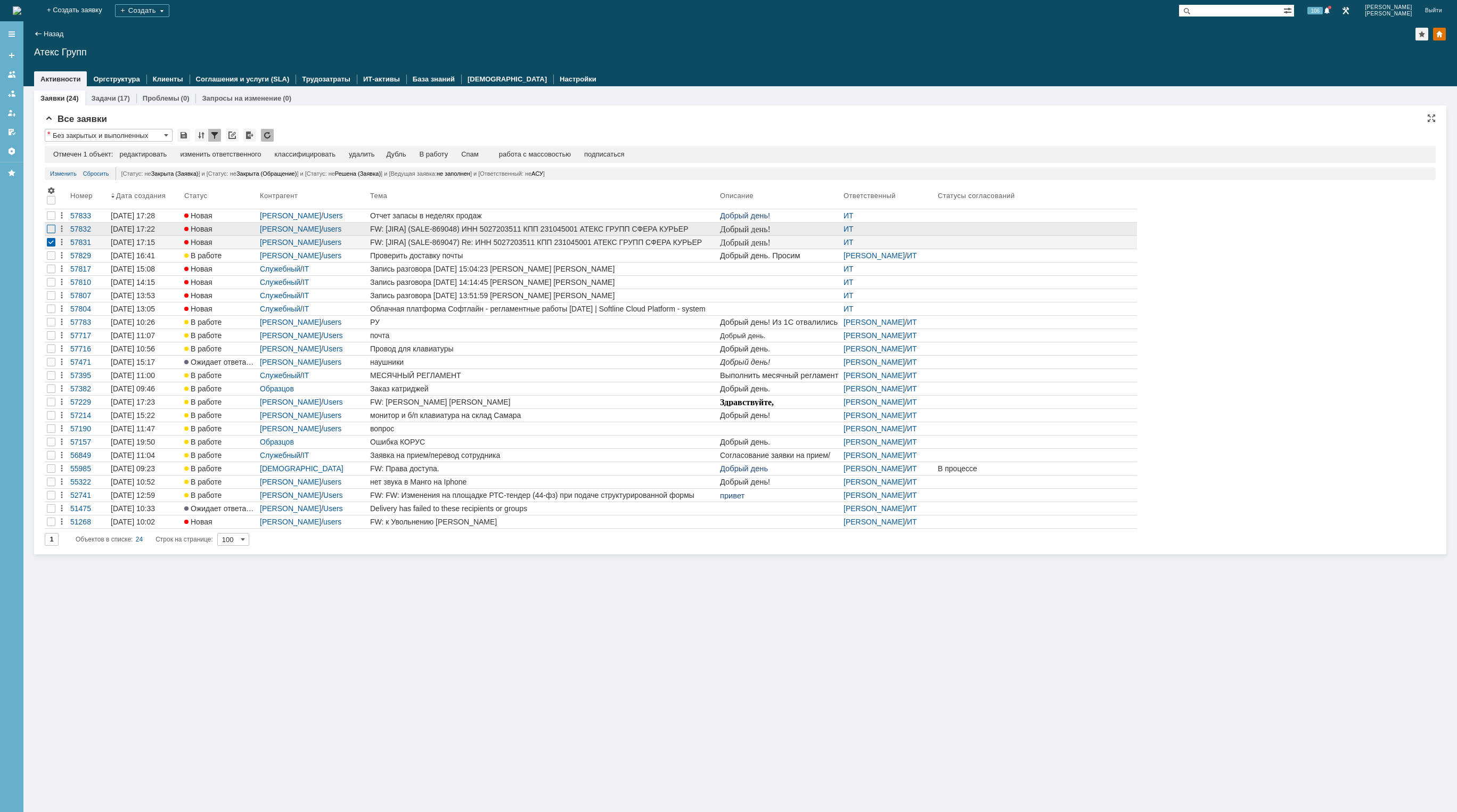
click at [53, 228] on div at bounding box center [51, 229] width 9 height 9
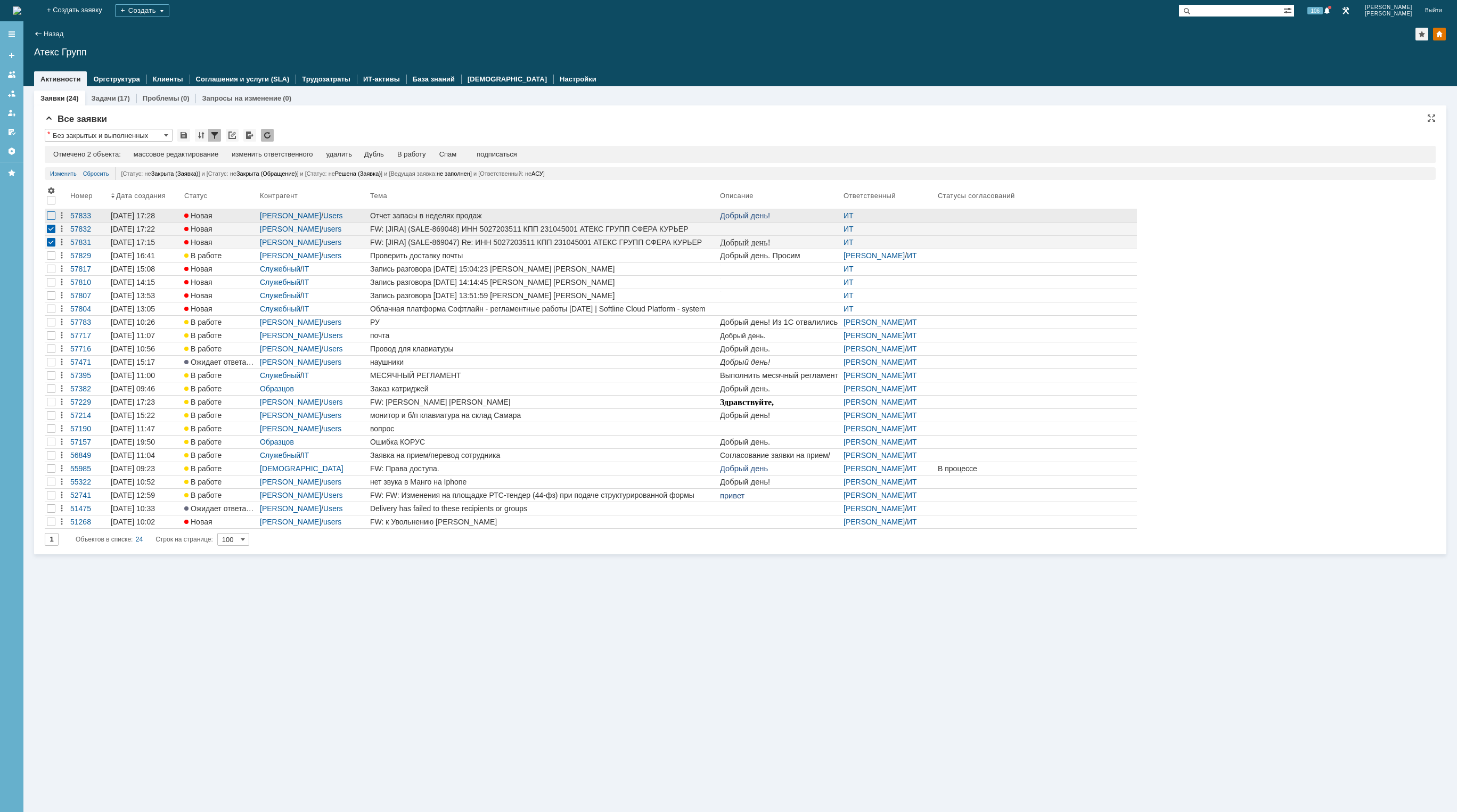
click at [50, 218] on div at bounding box center [51, 215] width 9 height 9
click at [281, 160] on td "изменить ответственного" at bounding box center [273, 155] width 95 height 9
click at [284, 150] on div "Отмечено 3 объекта: редактировать массовое редактирование изменить ответственно…" at bounding box center [740, 154] width 1391 height 17
click at [288, 153] on div "изменить ответственного" at bounding box center [272, 154] width 81 height 9
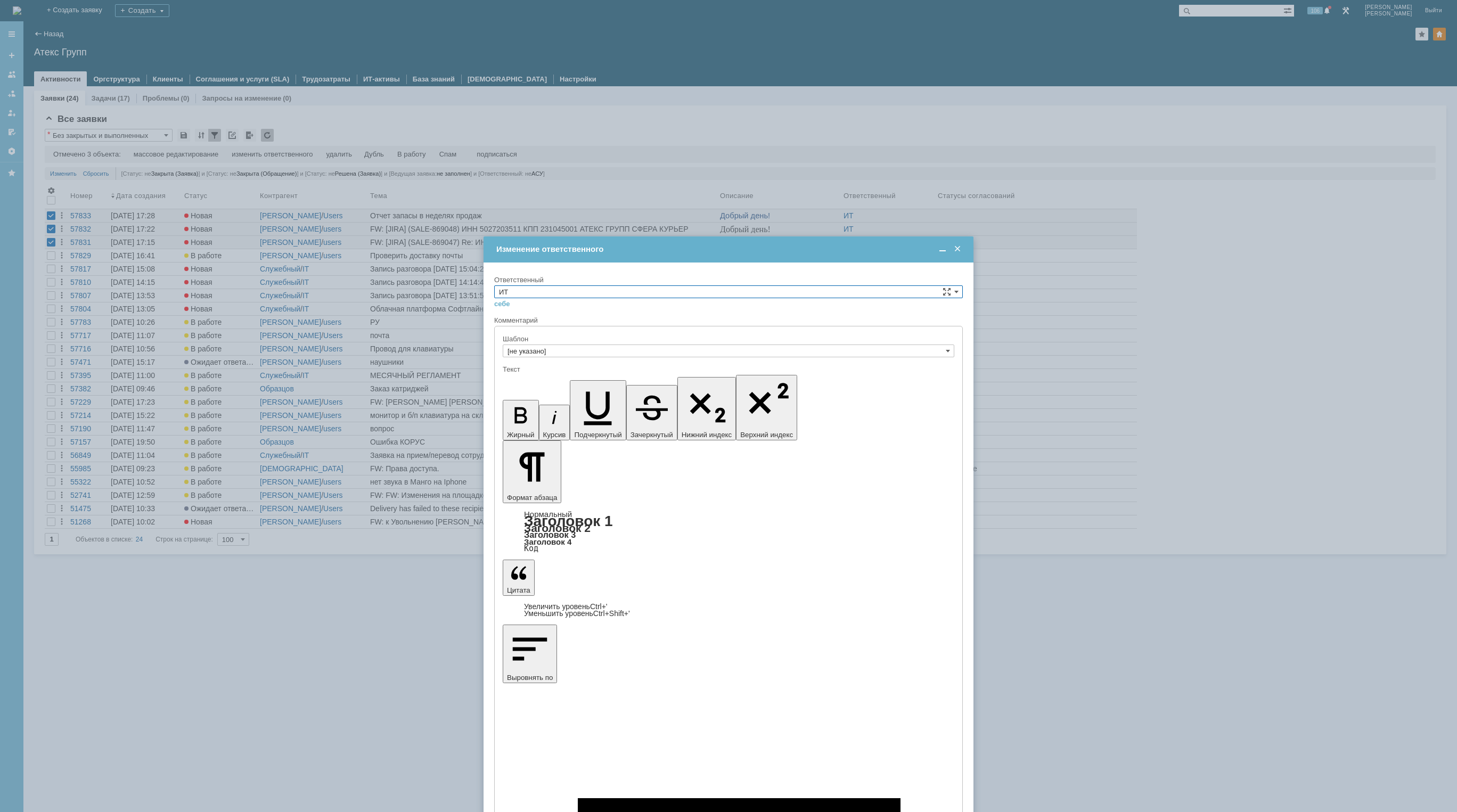
click at [601, 293] on input "ИТ" at bounding box center [728, 292] width 469 height 13
click at [568, 321] on span "АСУ" at bounding box center [728, 318] width 459 height 9
type input "АСУ"
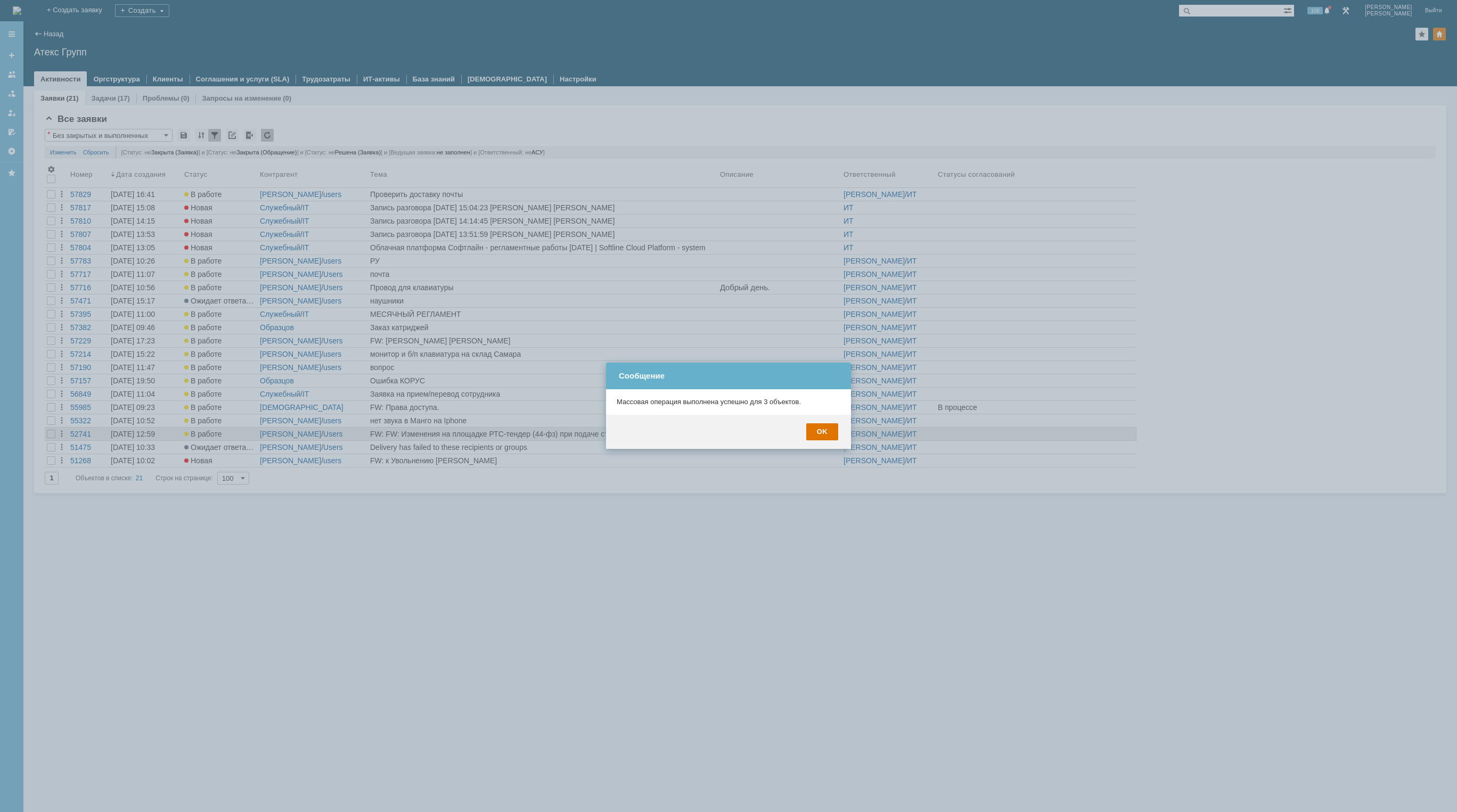
click at [824, 433] on div "OK" at bounding box center [822, 431] width 32 height 17
